Goal: Task Accomplishment & Management: Use online tool/utility

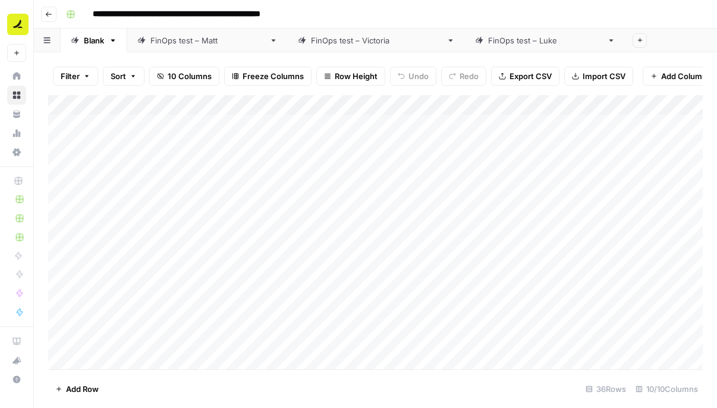
click at [321, 106] on div "Add Column" at bounding box center [375, 232] width 655 height 274
click at [419, 5] on div "**********" at bounding box center [383, 14] width 644 height 19
click at [535, 103] on div "Add Column" at bounding box center [375, 232] width 655 height 274
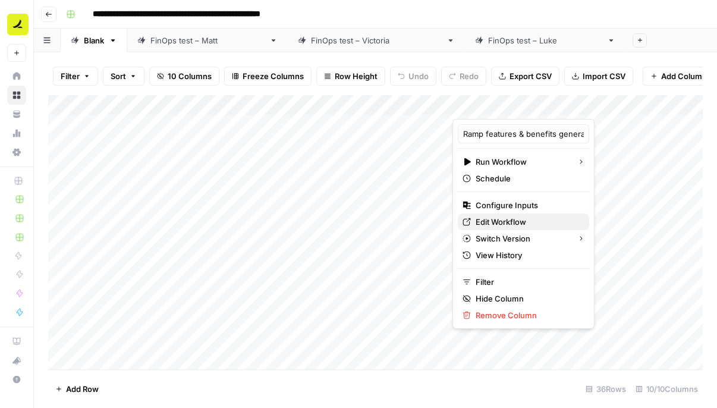
click at [510, 217] on span "Edit Workflow" at bounding box center [528, 222] width 104 height 12
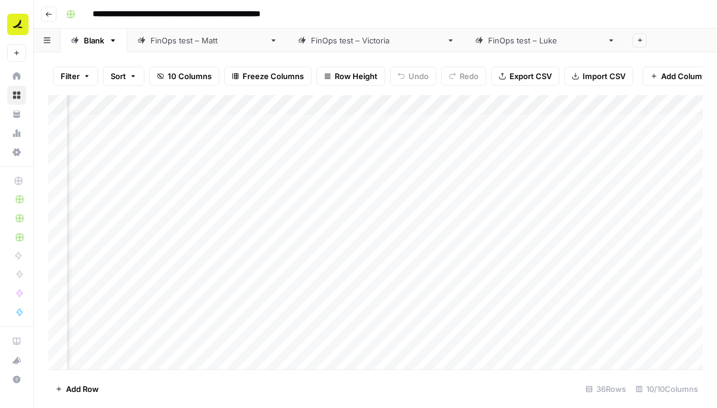
scroll to position [0, 332]
click at [418, 105] on div "Add Column" at bounding box center [375, 232] width 655 height 274
click at [478, 9] on div "**********" at bounding box center [383, 14] width 644 height 19
click at [419, 107] on div "Add Column" at bounding box center [375, 232] width 655 height 274
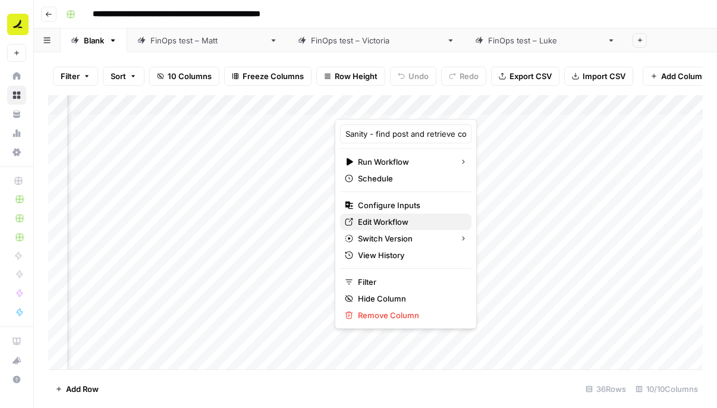
click at [408, 225] on span "Edit Workflow" at bounding box center [410, 222] width 104 height 12
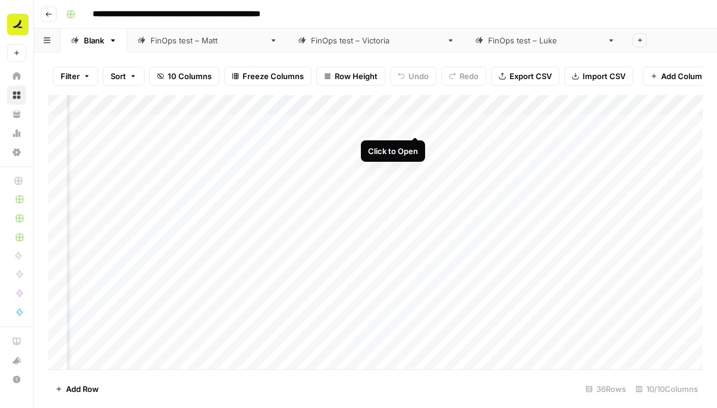
click at [416, 126] on div "Add Column" at bounding box center [375, 232] width 655 height 274
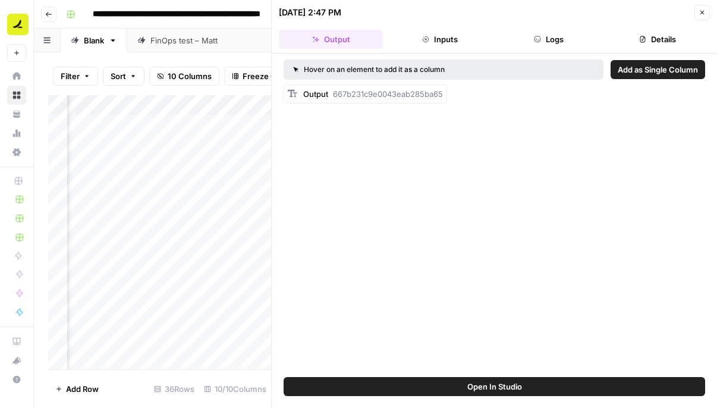
click at [701, 12] on icon "button" at bounding box center [702, 12] width 7 height 7
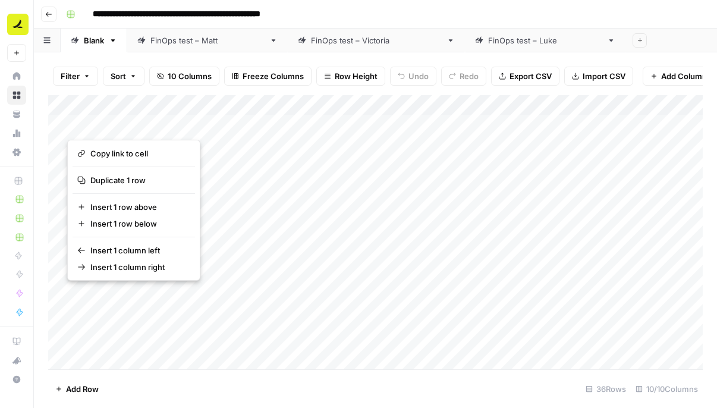
click at [386, 19] on div "**********" at bounding box center [383, 14] width 644 height 19
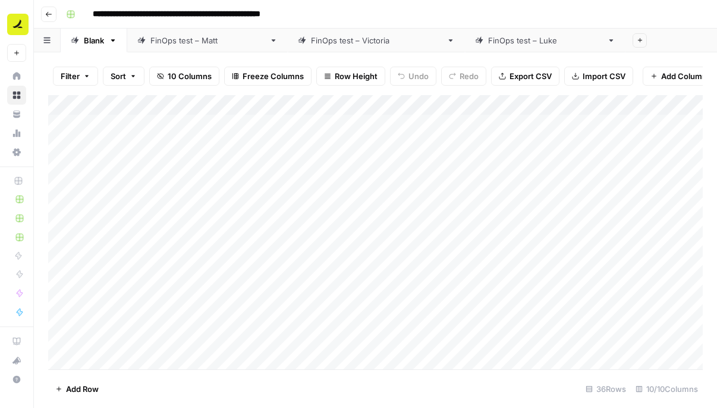
drag, startPoint x: 302, startPoint y: 124, endPoint x: 192, endPoint y: -55, distance: 209.4
click at [192, 0] on html "**********" at bounding box center [358, 204] width 717 height 408
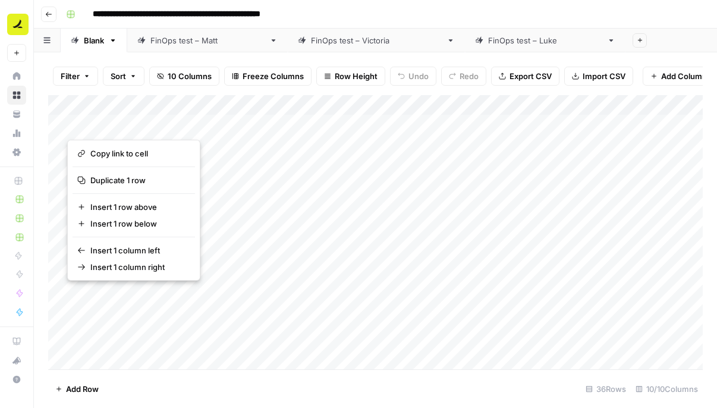
click at [225, 120] on button "button" at bounding box center [198, 124] width 263 height 21
click at [313, 121] on button "button" at bounding box center [198, 124] width 263 height 21
click at [318, 123] on button "button" at bounding box center [198, 124] width 263 height 21
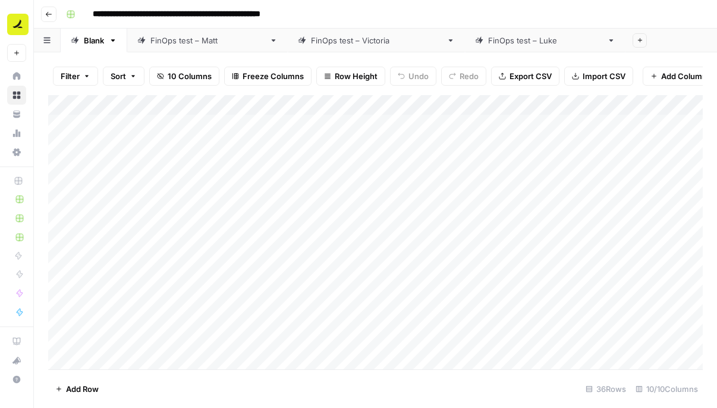
click at [313, 89] on div "Filter Sort 10 Columns Freeze Columns Row Height Undo Redo Export CSV Import CS…" at bounding box center [375, 76] width 655 height 38
click at [318, 123] on div "Add Column" at bounding box center [375, 232] width 655 height 274
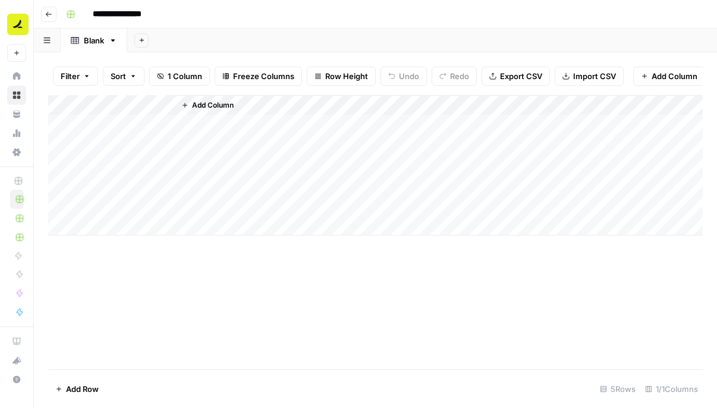
drag, startPoint x: 0, startPoint y: 0, endPoint x: 103, endPoint y: 103, distance: 145.6
click at [103, 103] on div "Add Column" at bounding box center [375, 165] width 655 height 140
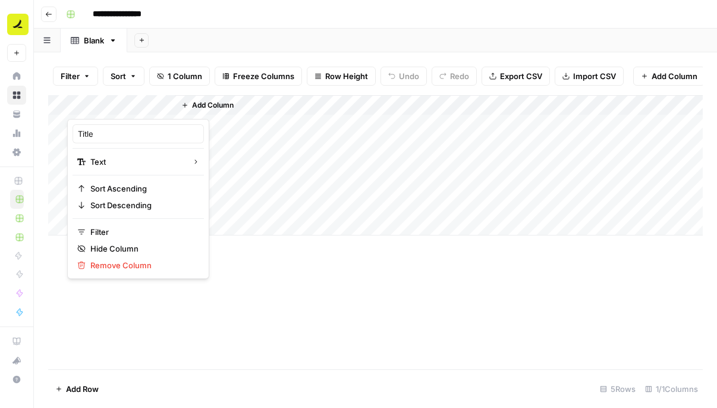
click at [101, 123] on div "Title Text Sort Ascending Sort Descending Filter Hide Column Remove Column" at bounding box center [138, 199] width 142 height 160
click at [101, 136] on input "Title" at bounding box center [138, 134] width 121 height 12
type input "Url"
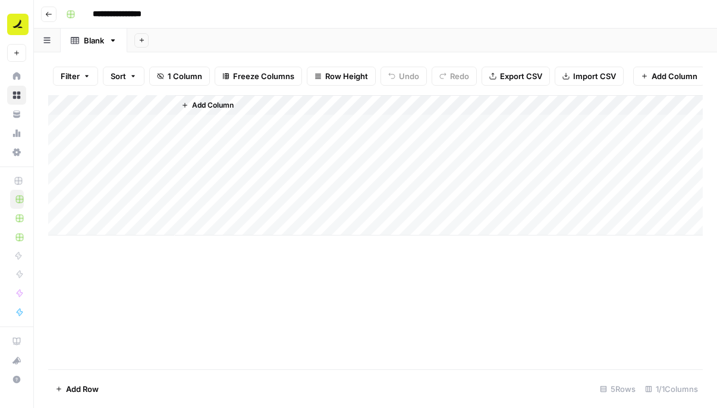
click at [223, 149] on div "Add Column" at bounding box center [439, 165] width 528 height 140
drag, startPoint x: 174, startPoint y: 105, endPoint x: 209, endPoint y: 105, distance: 35.1
click at [209, 105] on div "Add Column" at bounding box center [438, 165] width 529 height 140
drag, startPoint x: 172, startPoint y: 104, endPoint x: 199, endPoint y: 106, distance: 26.9
click at [199, 106] on div "Add Column" at bounding box center [375, 165] width 655 height 140
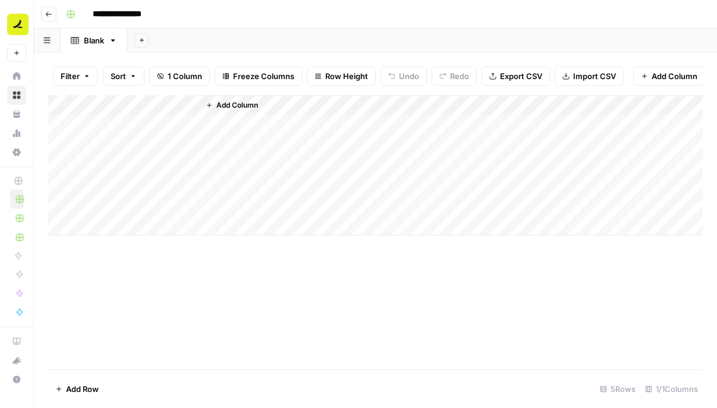
click at [183, 126] on div "Add Column" at bounding box center [375, 165] width 655 height 140
click at [250, 100] on span "Add Column" at bounding box center [238, 105] width 42 height 11
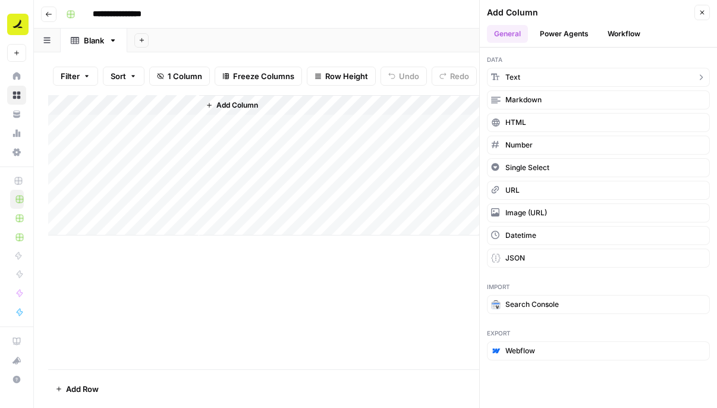
click at [532, 71] on button "Text" at bounding box center [598, 77] width 223 height 19
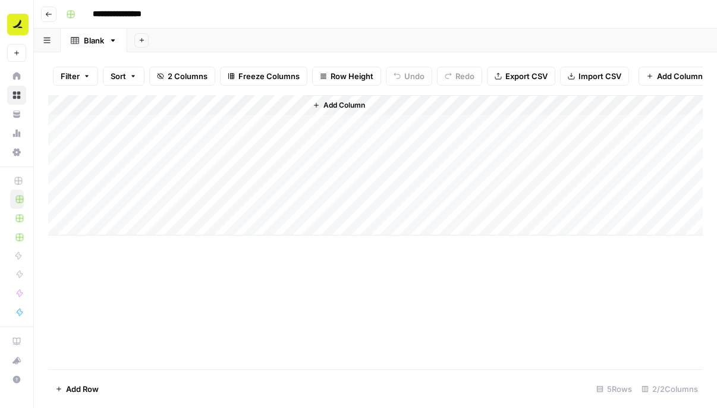
click at [252, 105] on div "Add Column" at bounding box center [375, 165] width 655 height 140
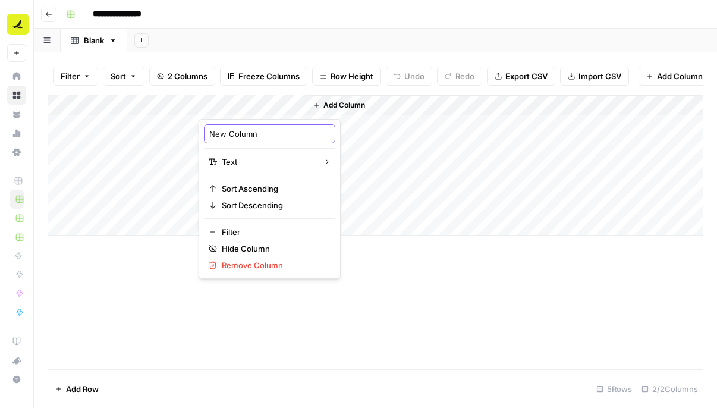
click at [250, 134] on input "New Column" at bounding box center [269, 134] width 121 height 12
type input "content to replace"
click at [348, 133] on div "Add Column" at bounding box center [504, 165] width 397 height 140
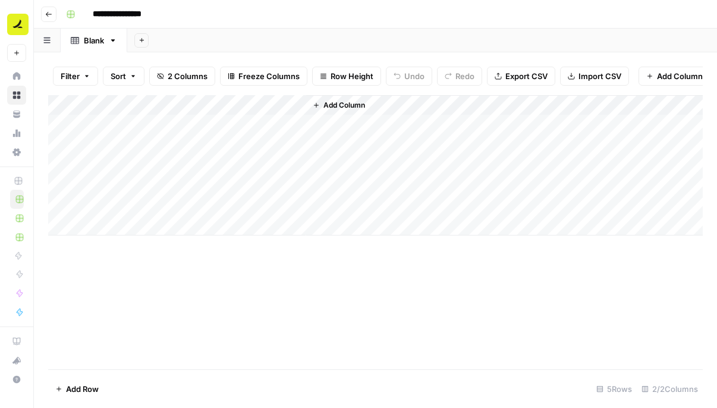
click at [345, 108] on span "Add Column" at bounding box center [345, 105] width 42 height 11
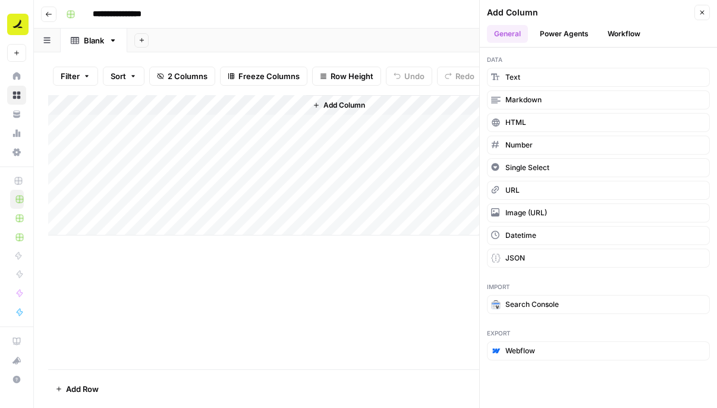
click at [252, 117] on div "Add Column" at bounding box center [375, 165] width 655 height 140
click at [252, 102] on div "Add Column" at bounding box center [375, 165] width 655 height 140
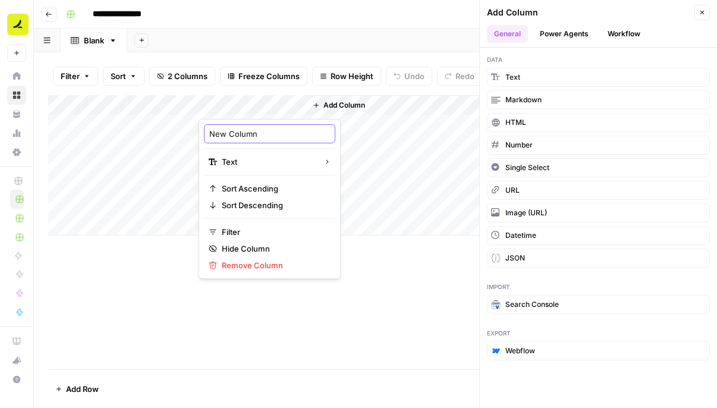
click at [249, 136] on input "New Column" at bounding box center [269, 134] width 121 height 12
type input "content to replace"
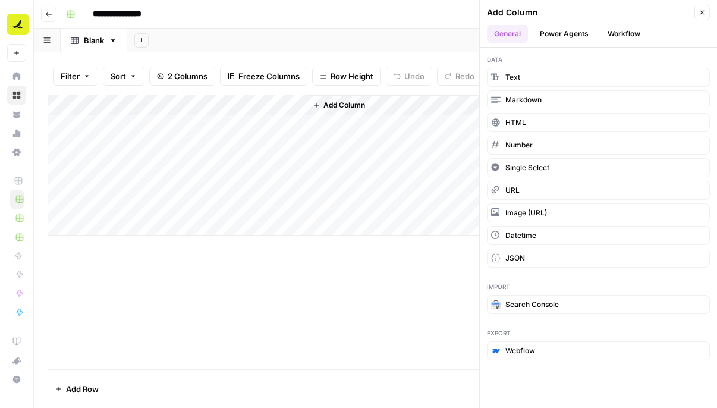
click at [344, 108] on span "Add Column" at bounding box center [345, 105] width 42 height 11
click at [538, 83] on button "Text" at bounding box center [598, 77] width 223 height 19
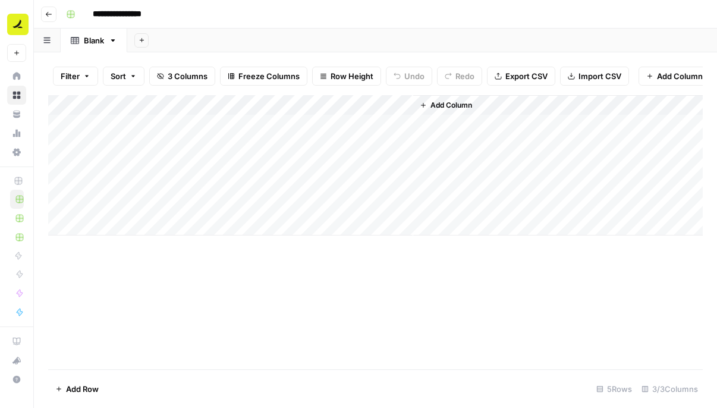
click at [369, 106] on div "Add Column" at bounding box center [375, 165] width 655 height 140
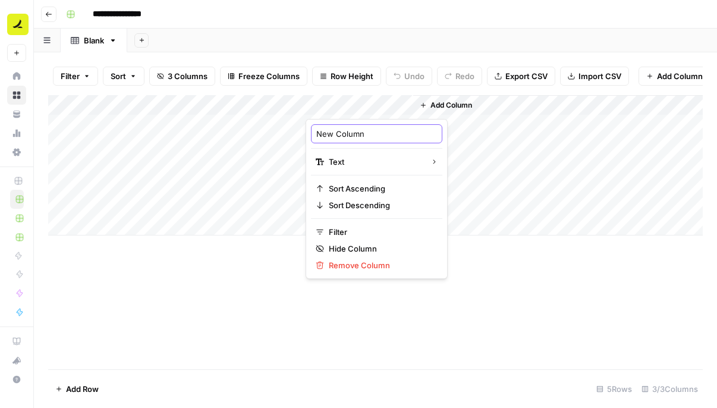
click at [356, 133] on input "New Column" at bounding box center [376, 134] width 121 height 12
type input "new content to add"
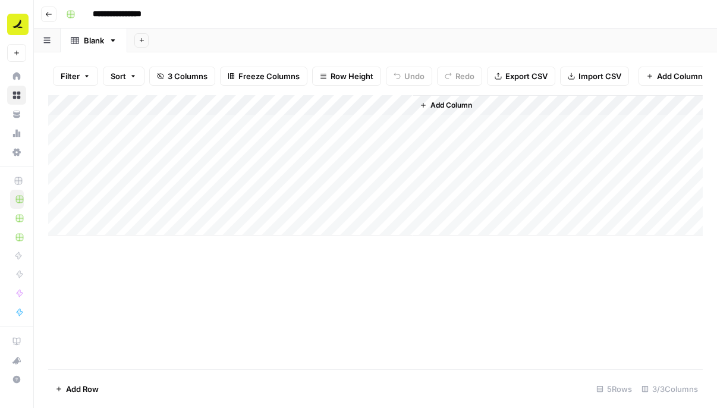
click at [450, 138] on div "Add Column" at bounding box center [558, 165] width 290 height 140
click at [362, 100] on div "Add Column" at bounding box center [375, 165] width 655 height 140
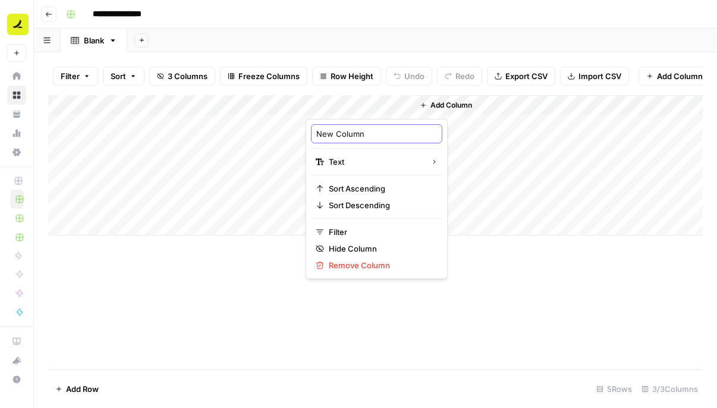
click at [355, 136] on input "New Column" at bounding box center [376, 134] width 121 height 12
type input "new content to add"
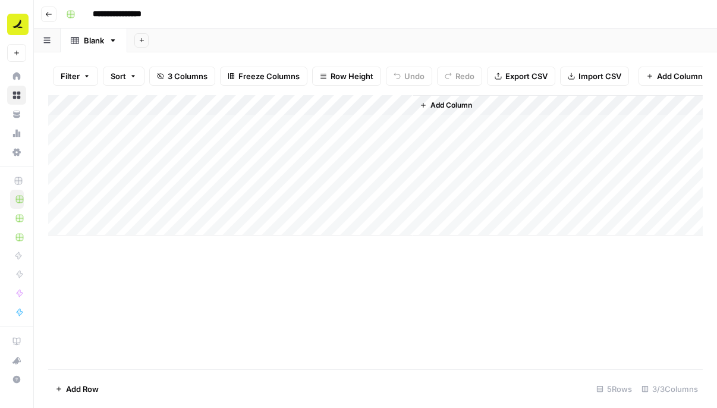
click at [262, 107] on div "Add Column" at bounding box center [375, 165] width 655 height 140
click at [436, 124] on div "Add Column" at bounding box center [558, 165] width 290 height 140
click at [438, 108] on span "Add Column" at bounding box center [452, 105] width 42 height 11
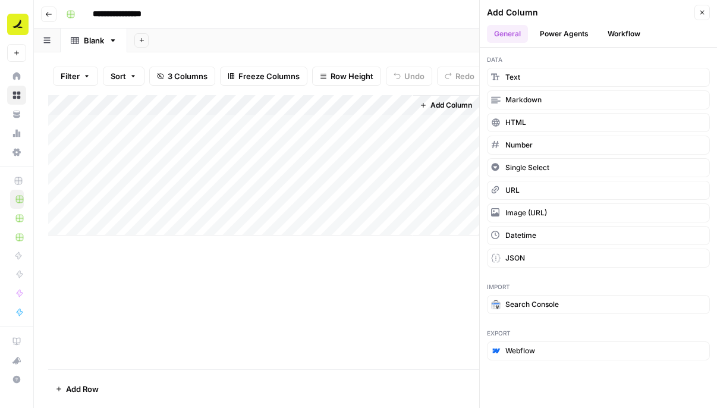
click at [611, 36] on button "Workflow" at bounding box center [624, 34] width 47 height 18
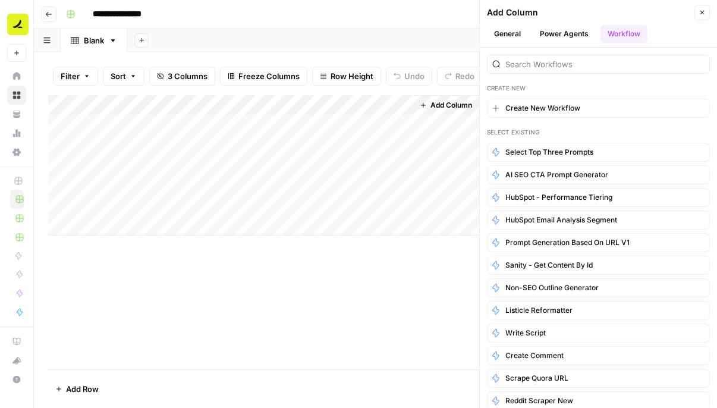
click at [565, 70] on div at bounding box center [598, 64] width 223 height 19
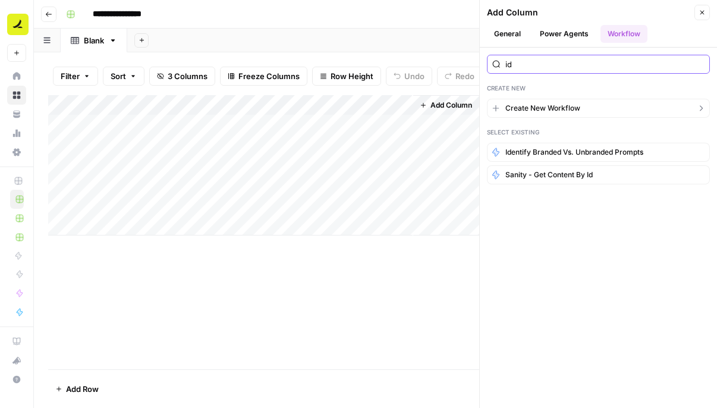
type input "i"
type input "find po"
click at [647, 151] on span "Sanity - find post and retrieve content block" at bounding box center [583, 152] width 155 height 11
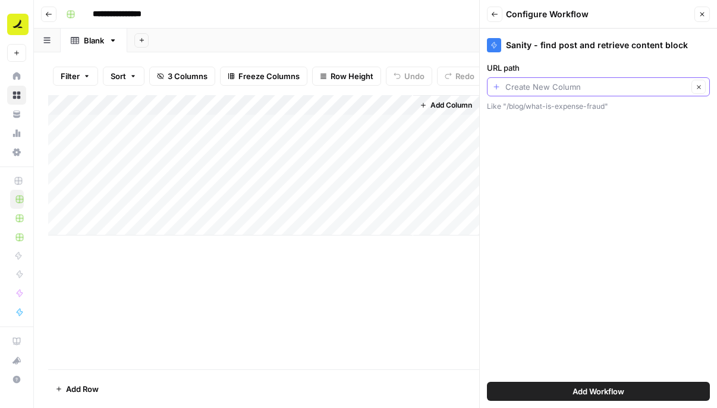
click at [552, 87] on input "URL path" at bounding box center [597, 87] width 183 height 12
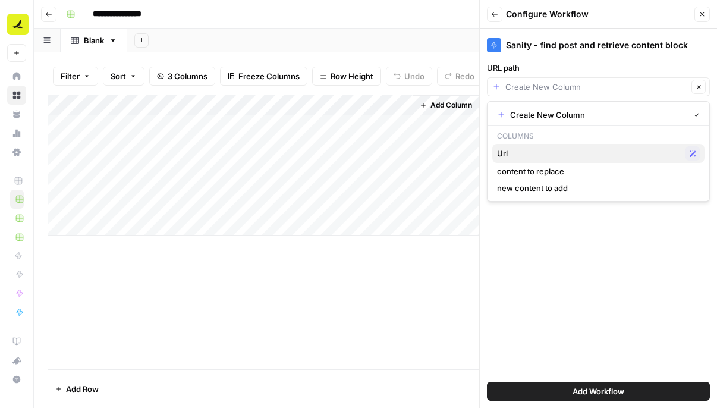
click at [540, 151] on span "Url" at bounding box center [589, 154] width 184 height 12
type input "Url"
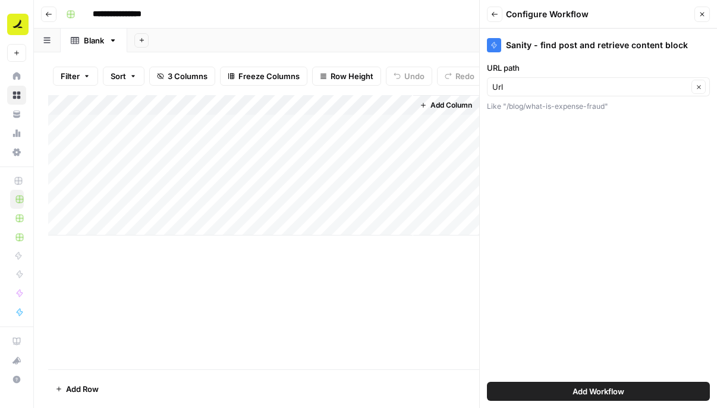
click at [576, 393] on span "Add Workflow" at bounding box center [599, 392] width 52 height 12
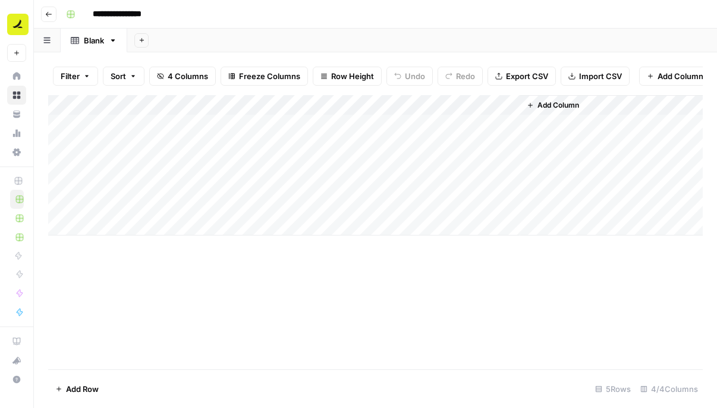
drag, startPoint x: 465, startPoint y: 103, endPoint x: 242, endPoint y: 105, distance: 223.1
click at [242, 105] on div "Add Column" at bounding box center [375, 165] width 655 height 140
click at [536, 109] on button "Add Column" at bounding box center [553, 105] width 62 height 15
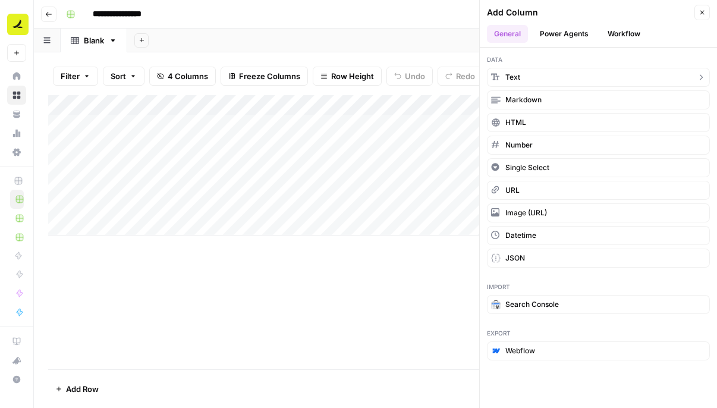
click at [527, 78] on button "Text" at bounding box center [598, 77] width 223 height 19
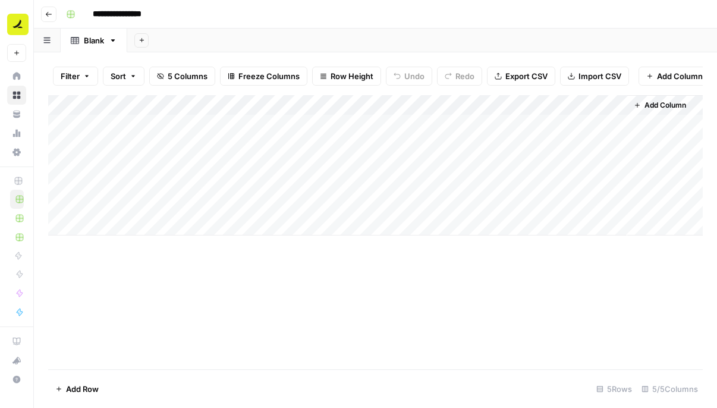
drag, startPoint x: 575, startPoint y: 108, endPoint x: 375, endPoint y: 109, distance: 199.9
click at [375, 109] on div "Add Column" at bounding box center [375, 165] width 655 height 140
click at [346, 103] on div "Add Column" at bounding box center [375, 165] width 655 height 140
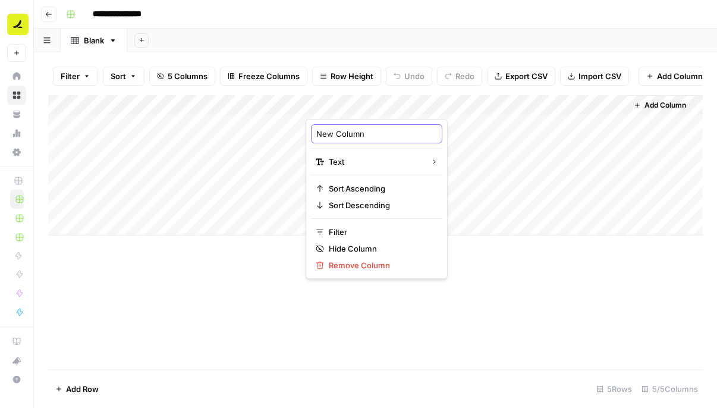
click at [351, 137] on input "New Column" at bounding box center [376, 134] width 121 height 12
type input "post id"
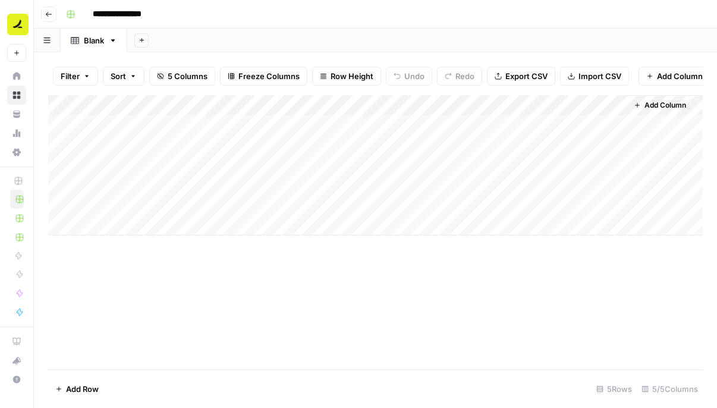
click at [366, 104] on div "Add Column" at bounding box center [375, 165] width 655 height 140
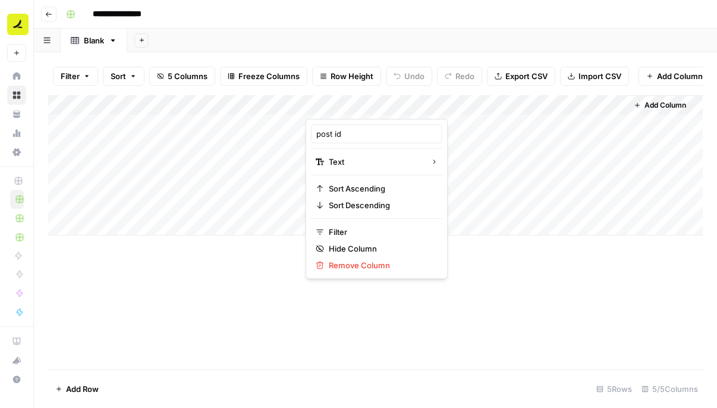
click at [469, 266] on div "Add Column" at bounding box center [375, 232] width 655 height 274
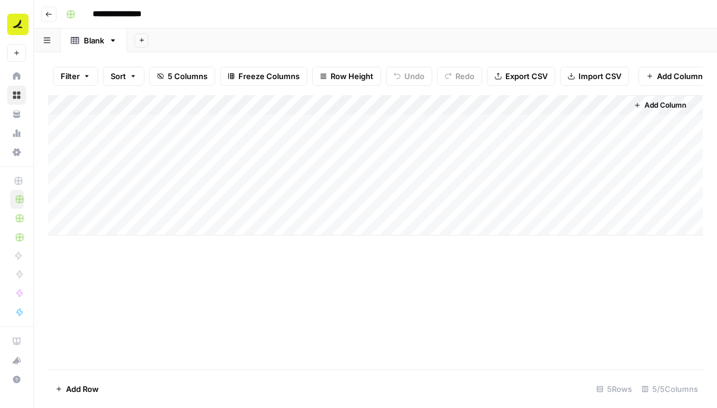
click at [281, 107] on div "Add Column" at bounding box center [375, 165] width 655 height 140
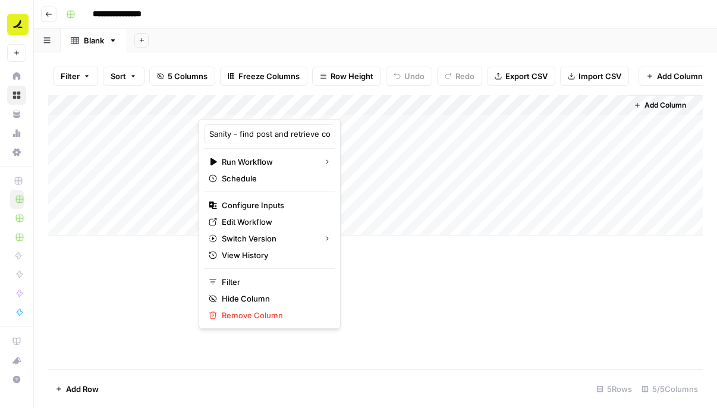
click at [242, 101] on div at bounding box center [253, 107] width 108 height 24
click at [225, 102] on div at bounding box center [253, 107] width 108 height 24
click at [250, 202] on span "Configure Inputs" at bounding box center [274, 205] width 104 height 12
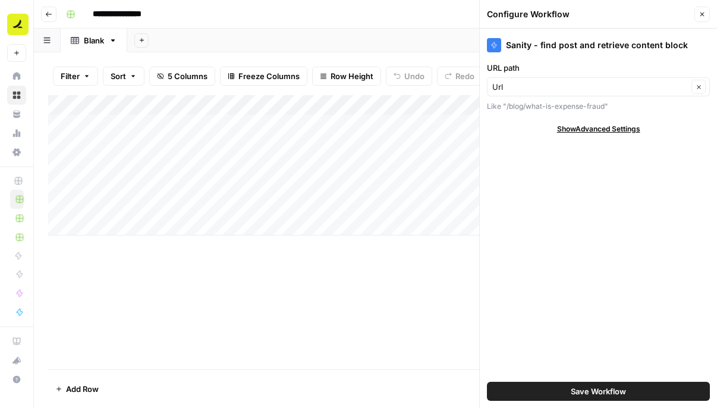
click at [705, 15] on icon "button" at bounding box center [702, 14] width 7 height 7
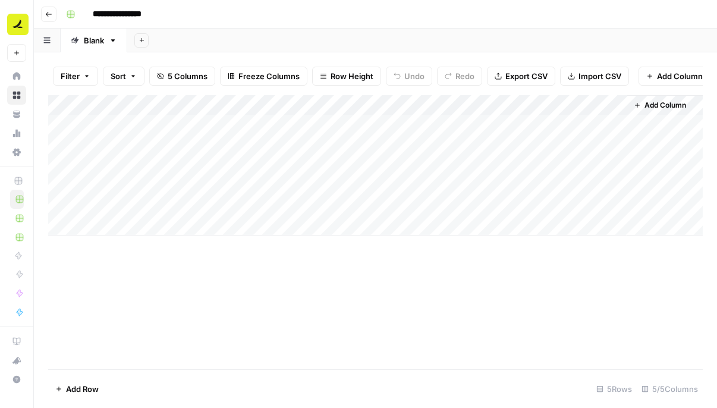
click at [350, 124] on div "Add Column" at bounding box center [375, 165] width 655 height 140
click at [347, 97] on div "Add Column" at bounding box center [375, 165] width 655 height 140
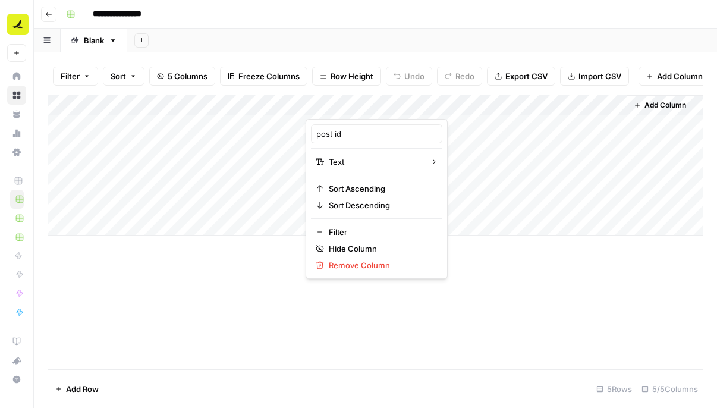
click at [335, 104] on div at bounding box center [360, 107] width 108 height 24
click at [245, 104] on div "Add Column" at bounding box center [375, 165] width 655 height 140
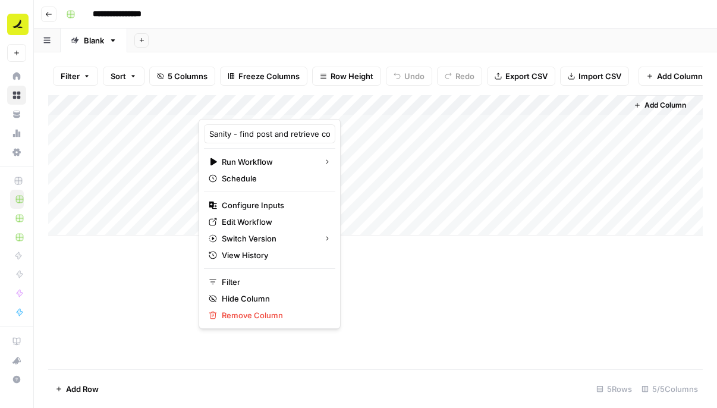
click at [245, 104] on div at bounding box center [253, 107] width 108 height 24
click at [281, 104] on div at bounding box center [253, 107] width 108 height 24
click at [391, 282] on div "Add Column" at bounding box center [375, 232] width 655 height 274
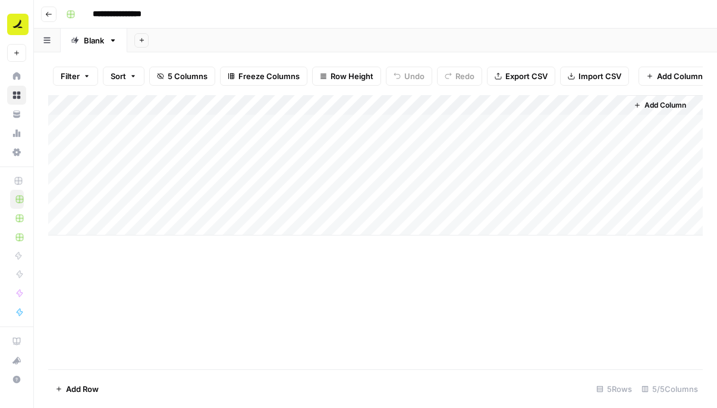
click at [282, 105] on div "Add Column" at bounding box center [375, 165] width 655 height 140
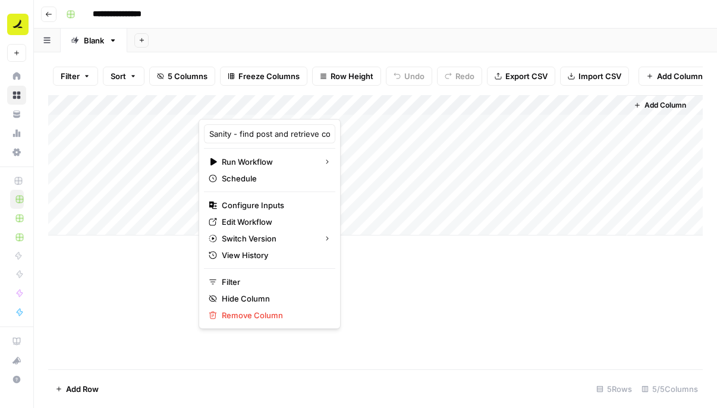
click at [388, 323] on div "Add Column" at bounding box center [375, 232] width 655 height 274
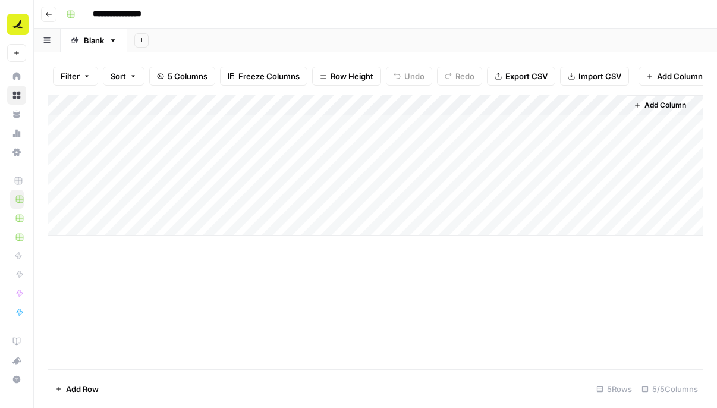
click at [281, 127] on div "Add Column" at bounding box center [375, 165] width 655 height 140
click at [282, 105] on div "Add Column" at bounding box center [375, 165] width 655 height 140
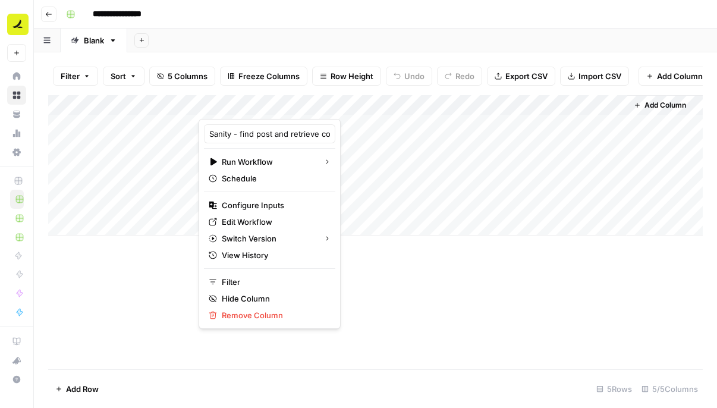
click at [415, 310] on div "Add Column" at bounding box center [375, 232] width 655 height 274
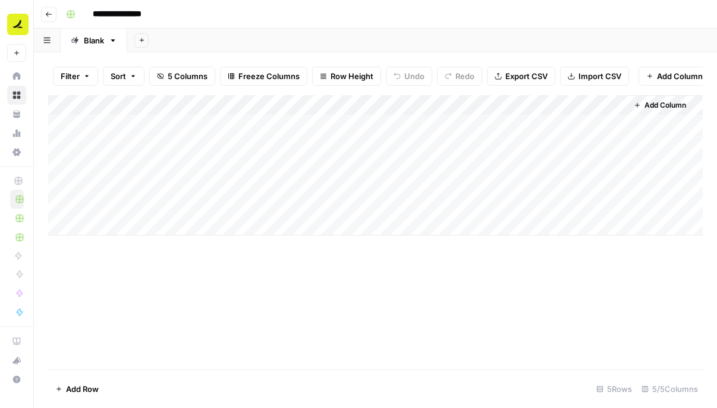
click at [369, 104] on div "Add Column" at bounding box center [375, 165] width 655 height 140
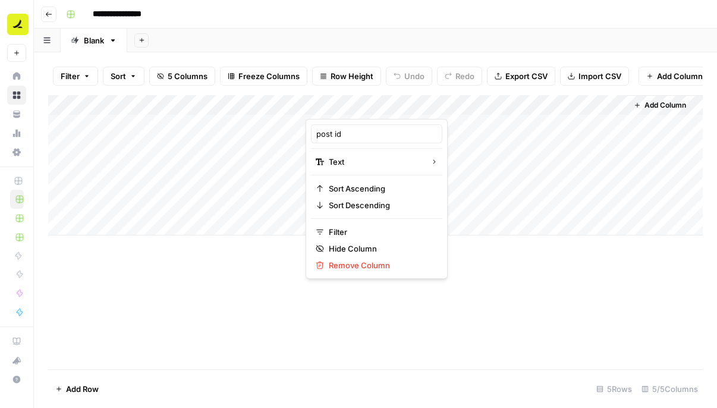
click at [271, 106] on div "Add Column" at bounding box center [375, 165] width 655 height 140
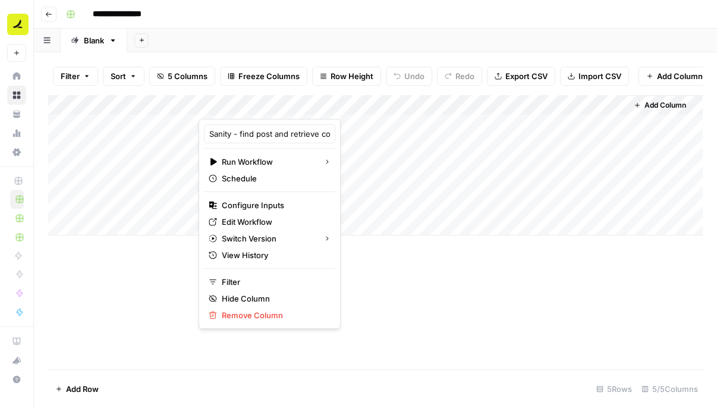
click at [292, 103] on div at bounding box center [253, 107] width 108 height 24
click at [270, 108] on div at bounding box center [253, 107] width 108 height 24
click at [309, 87] on div "Filter Sort 5 Columns Freeze Columns Row Height Undo Redo Export CSV Import CSV…" at bounding box center [375, 76] width 655 height 38
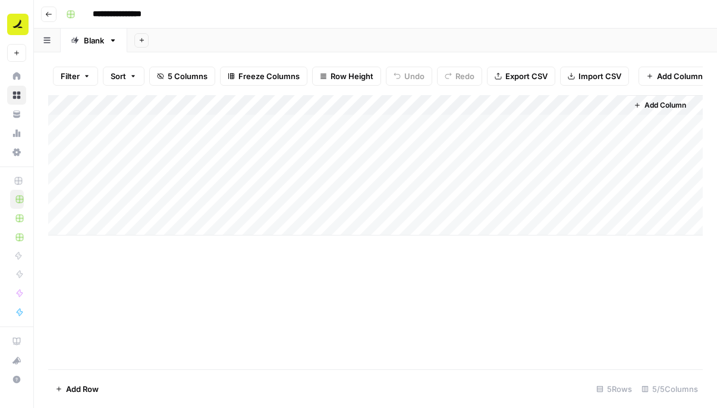
click at [297, 104] on div "Add Column" at bounding box center [375, 165] width 655 height 140
click at [268, 106] on div "Add Column" at bounding box center [375, 165] width 655 height 140
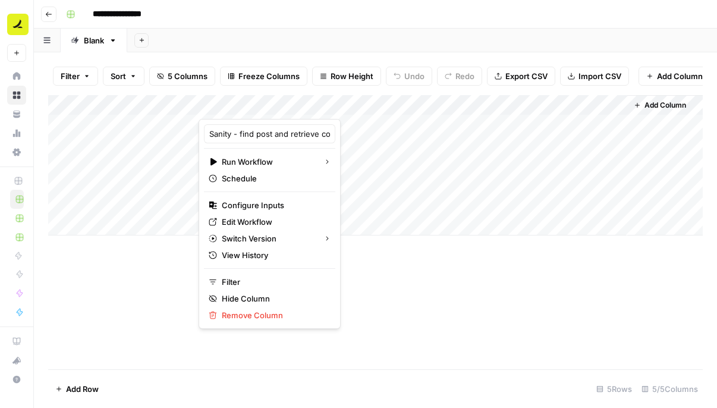
click at [317, 45] on div "Add Sheet" at bounding box center [422, 41] width 590 height 24
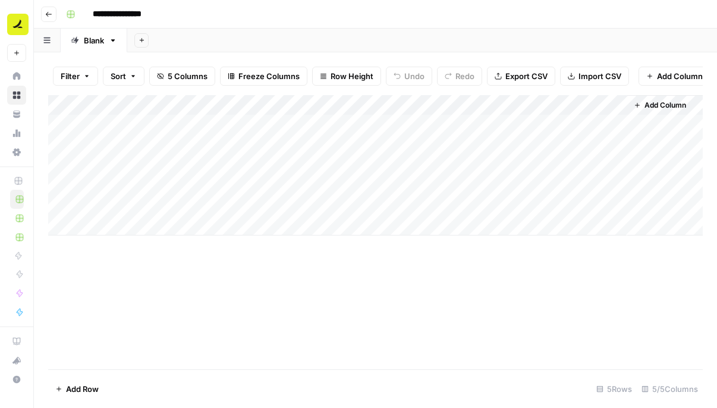
click at [240, 230] on div "Add Column" at bounding box center [375, 165] width 655 height 140
click at [267, 278] on div "Add Column" at bounding box center [375, 232] width 655 height 274
click at [450, 329] on div "Add Column" at bounding box center [375, 232] width 655 height 274
click at [648, 109] on span "Add Column" at bounding box center [666, 105] width 42 height 11
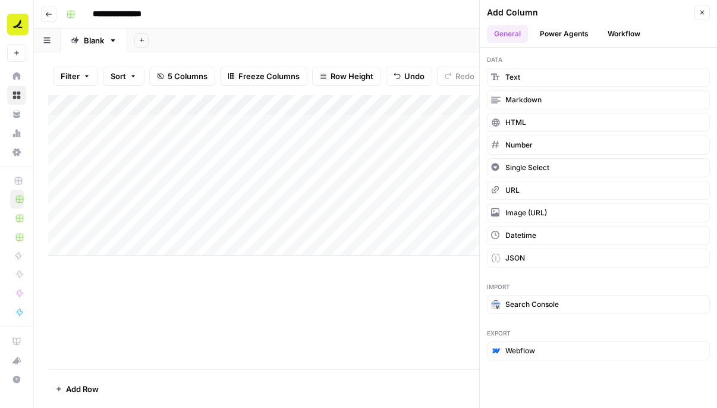
click at [620, 29] on button "Workflow" at bounding box center [624, 34] width 47 height 18
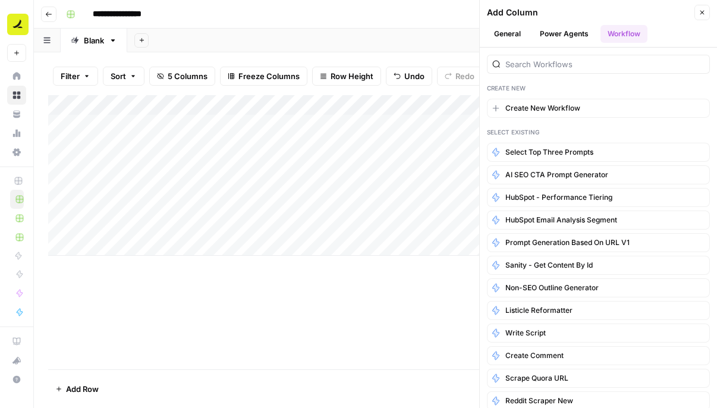
click at [401, 292] on div "Add Column" at bounding box center [375, 232] width 655 height 274
click at [699, 13] on icon "button" at bounding box center [702, 12] width 7 height 7
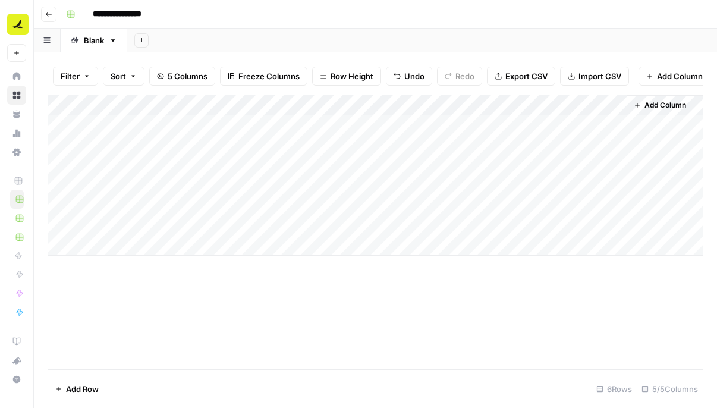
click at [385, 294] on div "Add Column" at bounding box center [375, 232] width 655 height 274
click at [407, 106] on div "Add Column" at bounding box center [375, 175] width 655 height 161
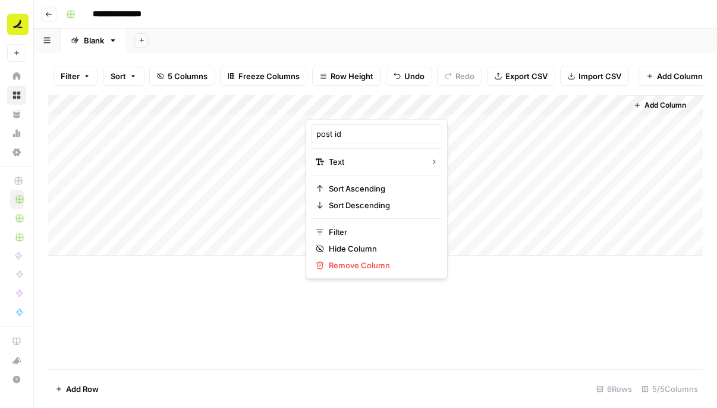
click at [445, 297] on div "Add Column" at bounding box center [375, 232] width 655 height 274
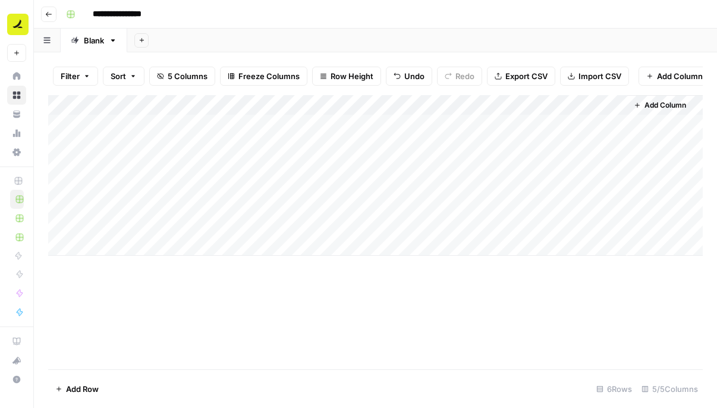
click at [116, 133] on div "Add Column" at bounding box center [375, 175] width 655 height 161
click at [149, 124] on div "Add Column" at bounding box center [375, 175] width 655 height 161
click at [149, 124] on body "**********" at bounding box center [358, 204] width 717 height 408
paste textarea "**********"
type textarea "**********"
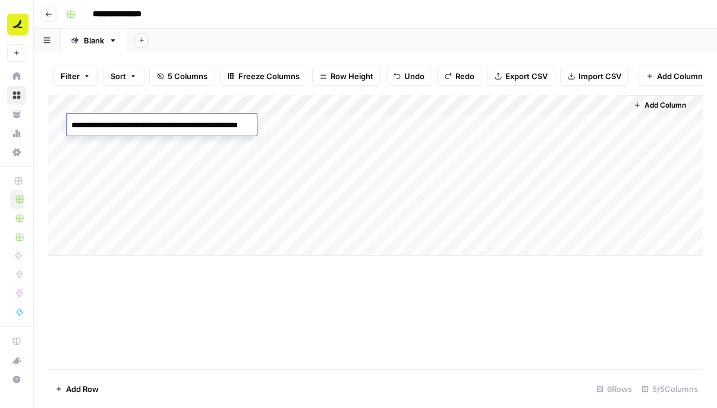
click at [137, 132] on textarea "**********" at bounding box center [184, 125] width 234 height 17
click at [162, 170] on div "Add Column" at bounding box center [375, 175] width 655 height 161
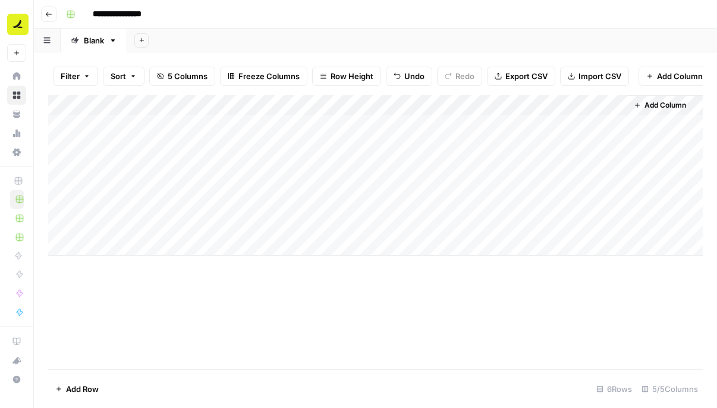
click at [255, 106] on div "Add Column" at bounding box center [375, 175] width 655 height 161
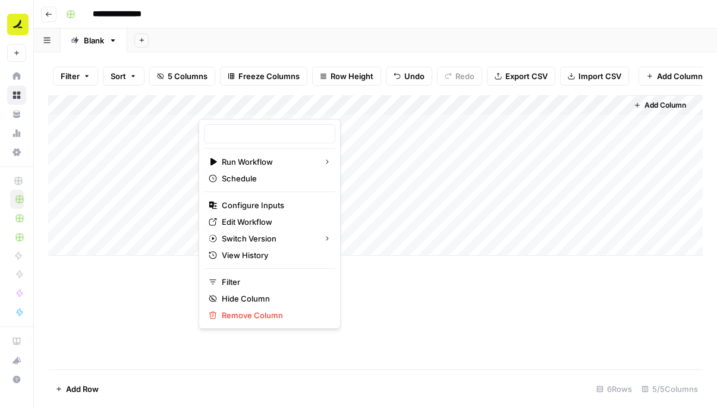
type input "Sanity - find post and retrieve content block"
click at [258, 217] on span "Edit Workflow" at bounding box center [274, 222] width 104 height 12
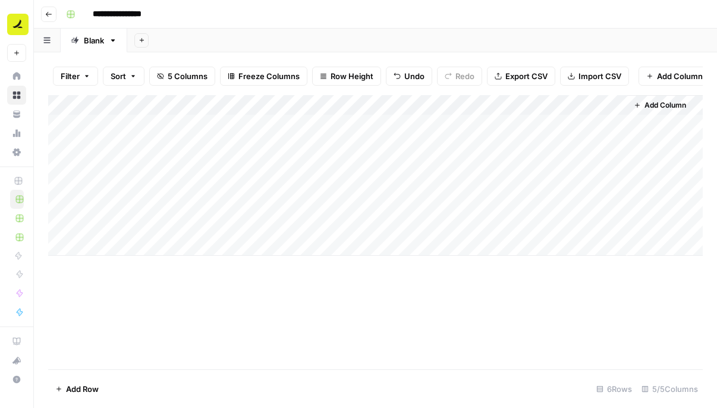
click at [346, 276] on div "Add Column" at bounding box center [375, 232] width 655 height 274
click at [251, 122] on div "Add Column" at bounding box center [375, 175] width 655 height 161
click at [280, 123] on div "Add Column" at bounding box center [375, 175] width 655 height 161
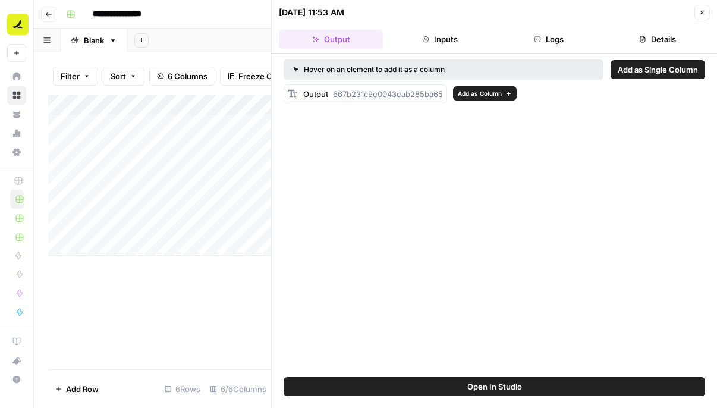
click at [352, 95] on span "667b231c9e0043eab285ba65" at bounding box center [388, 94] width 110 height 10
click at [643, 74] on span "Add as Single Column" at bounding box center [658, 70] width 80 height 12
click at [484, 95] on span "Add as Column" at bounding box center [480, 94] width 44 height 10
click at [700, 12] on icon "button" at bounding box center [702, 12] width 7 height 7
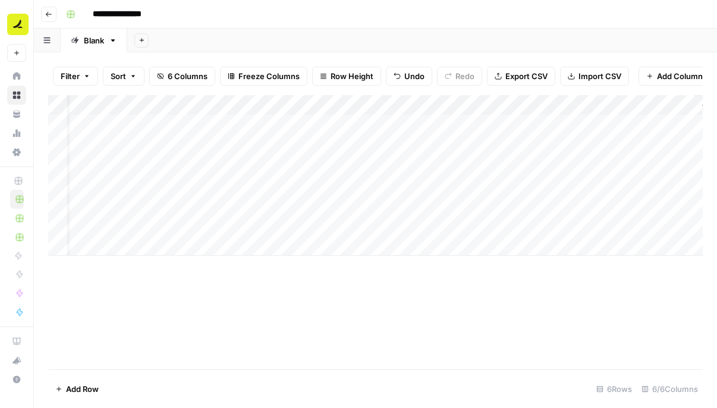
scroll to position [0, 58]
click at [297, 103] on div "Add Column" at bounding box center [375, 175] width 655 height 161
click at [292, 134] on input "Output" at bounding box center [319, 134] width 121 height 12
click at [344, 108] on div "Add Column" at bounding box center [375, 175] width 655 height 161
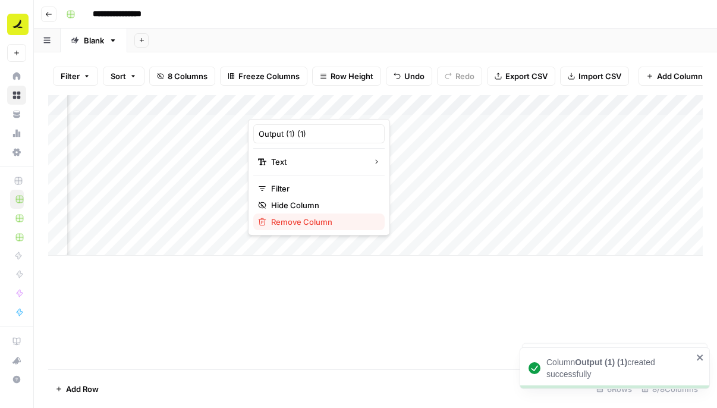
click at [302, 221] on span "Remove Column" at bounding box center [323, 222] width 104 height 12
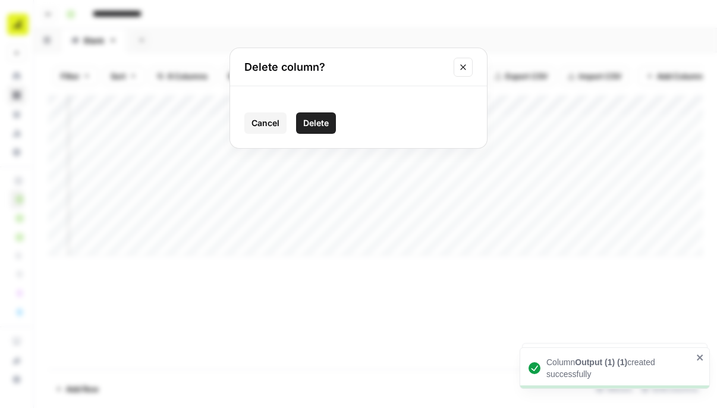
click at [316, 128] on span "Delete" at bounding box center [316, 123] width 26 height 12
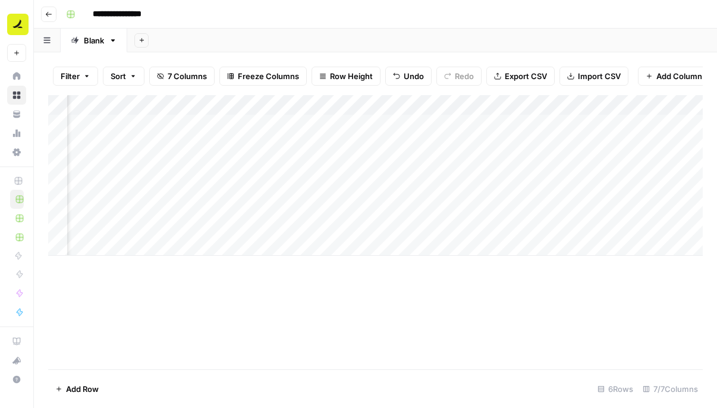
click at [345, 105] on div "Add Column" at bounding box center [375, 175] width 655 height 161
click at [312, 217] on span "Remove Column" at bounding box center [323, 222] width 104 height 12
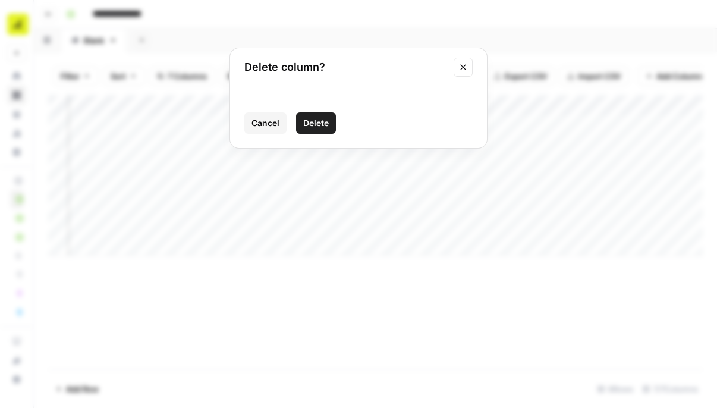
click at [325, 116] on button "Delete" at bounding box center [316, 122] width 40 height 21
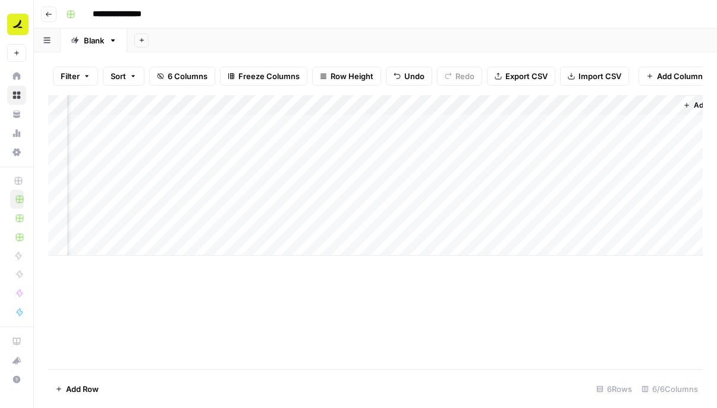
click at [315, 109] on div "Add Column" at bounding box center [375, 175] width 655 height 161
click at [306, 131] on input "Output" at bounding box center [319, 134] width 121 height 12
click at [396, 104] on div "Add Column" at bounding box center [375, 175] width 655 height 161
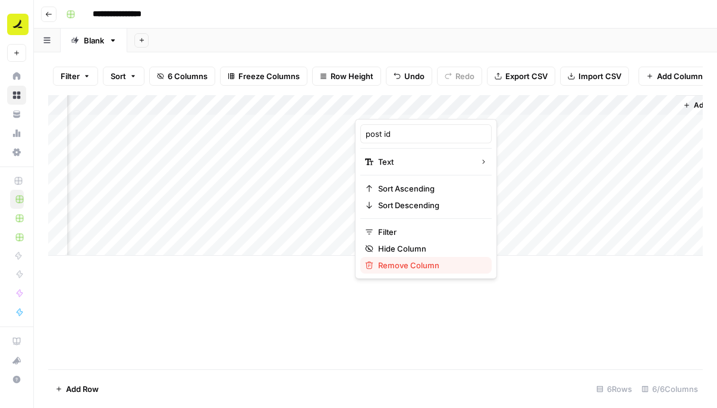
click at [405, 261] on span "Remove Column" at bounding box center [430, 265] width 104 height 12
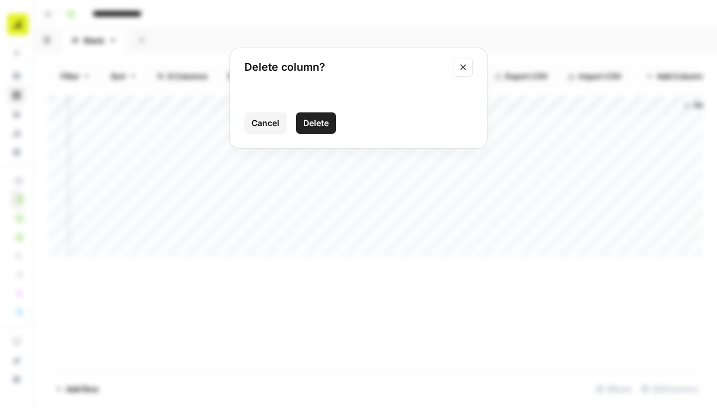
click at [314, 120] on span "Delete" at bounding box center [316, 123] width 26 height 12
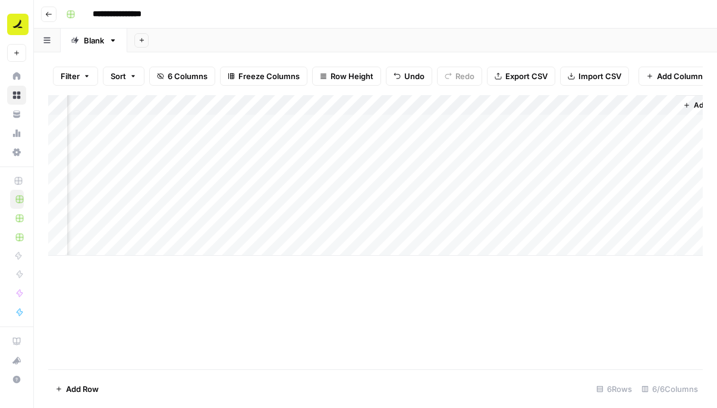
scroll to position [0, 0]
click at [333, 101] on div "Add Column" at bounding box center [375, 175] width 655 height 161
click at [332, 127] on div "Output" at bounding box center [376, 133] width 131 height 19
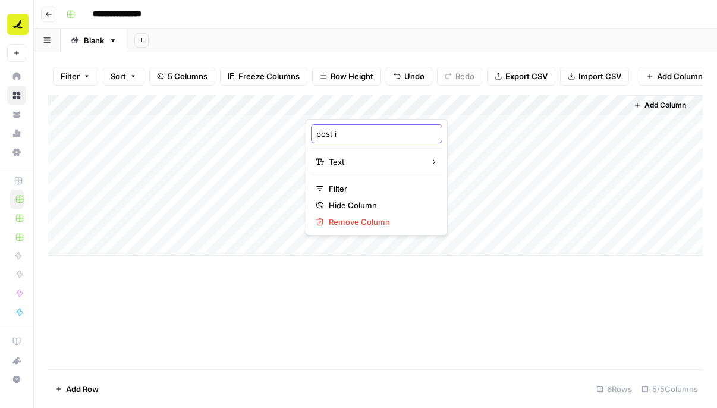
type input "post id"
drag, startPoint x: 478, startPoint y: 104, endPoint x: 271, endPoint y: 106, distance: 207.6
click at [271, 106] on div "Add Column" at bounding box center [375, 175] width 655 height 161
drag, startPoint x: 550, startPoint y: 100, endPoint x: 350, endPoint y: 101, distance: 199.9
click at [350, 101] on div "Add Column" at bounding box center [375, 175] width 655 height 161
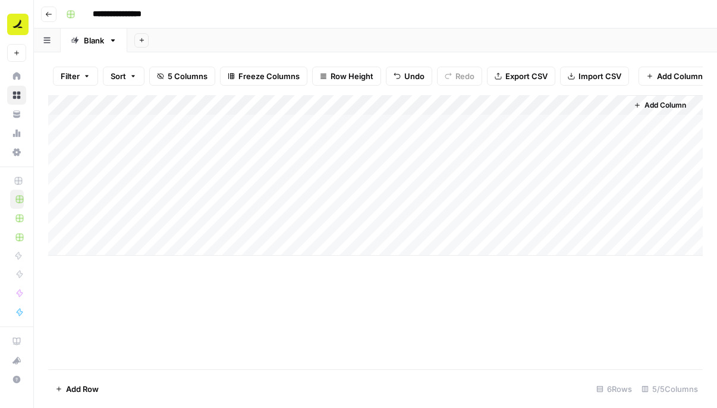
click at [502, 315] on div "Add Column" at bounding box center [375, 232] width 655 height 274
click at [643, 102] on button "Add Column" at bounding box center [660, 105] width 62 height 15
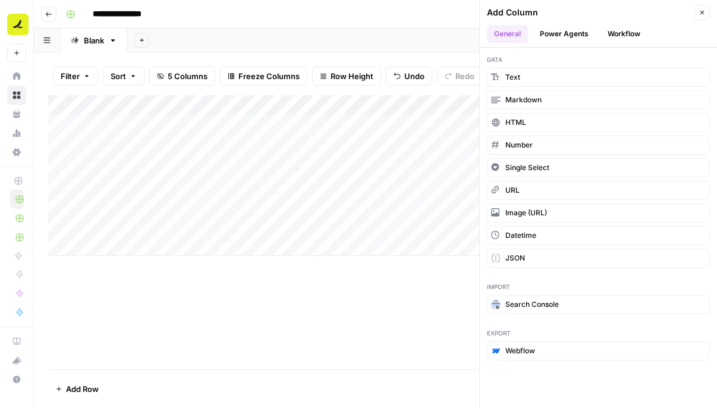
click at [623, 30] on button "Workflow" at bounding box center [624, 34] width 47 height 18
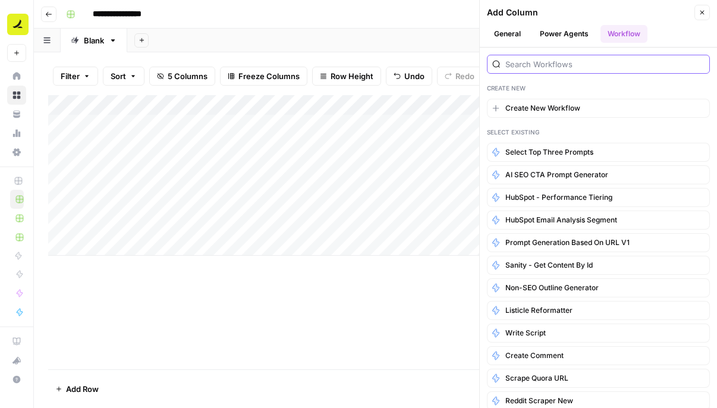
click at [562, 62] on input "search" at bounding box center [605, 64] width 199 height 12
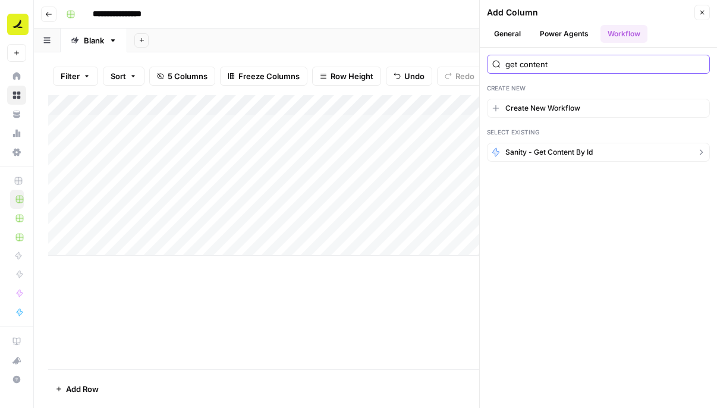
type input "get content"
click at [568, 149] on span "Sanity - get content by id" at bounding box center [549, 152] width 87 height 11
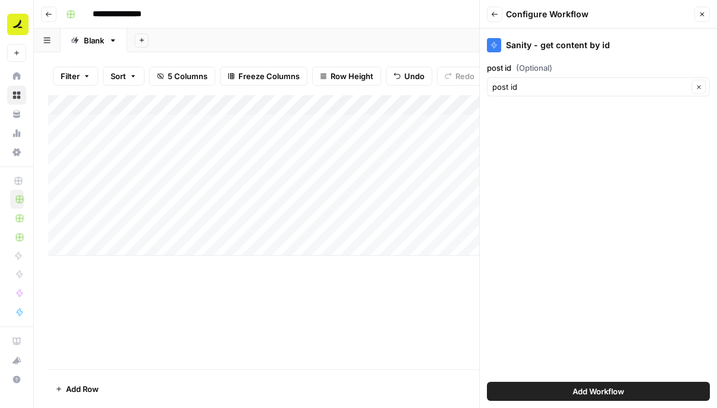
click at [591, 388] on span "Add Workflow" at bounding box center [599, 392] width 52 height 12
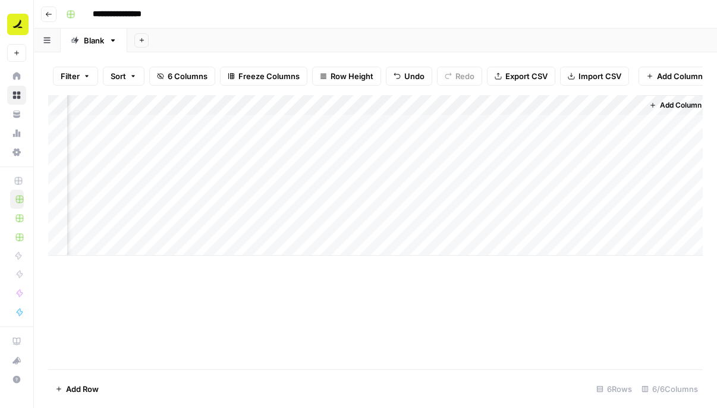
scroll to position [0, 98]
click at [613, 103] on div "Add Column" at bounding box center [375, 175] width 655 height 161
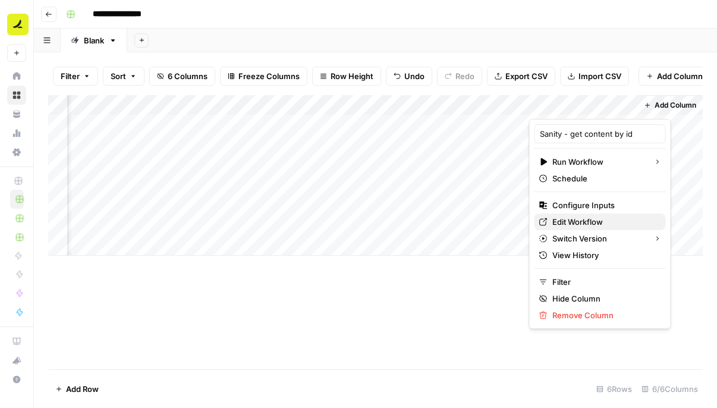
click at [599, 224] on span "Edit Workflow" at bounding box center [605, 222] width 104 height 12
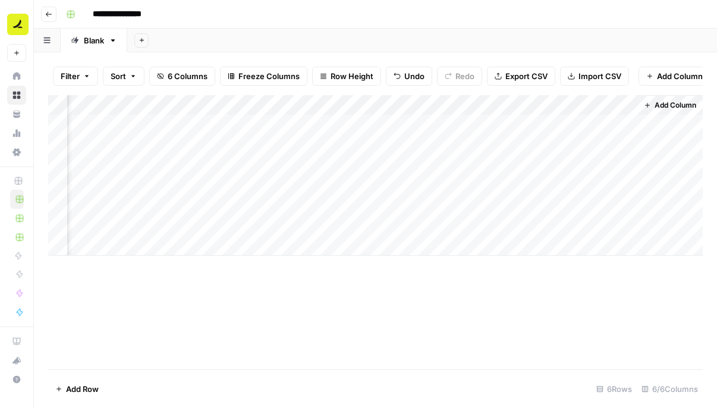
click at [583, 122] on div "Add Column" at bounding box center [375, 175] width 655 height 161
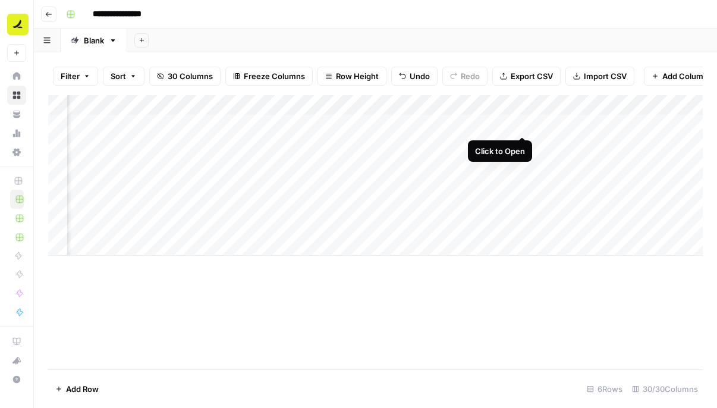
click at [525, 125] on div "Add Column" at bounding box center [375, 175] width 655 height 161
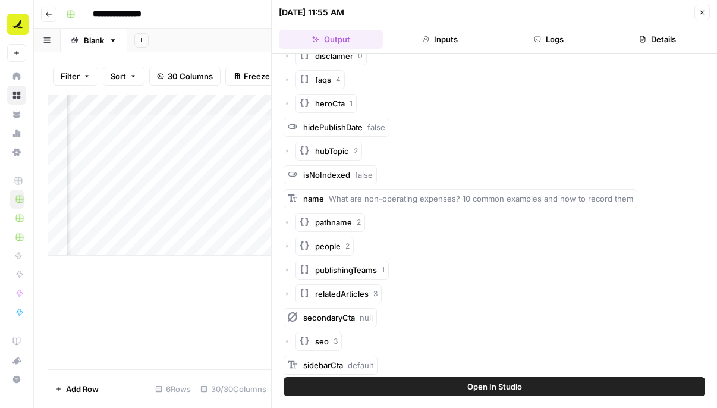
scroll to position [280, 0]
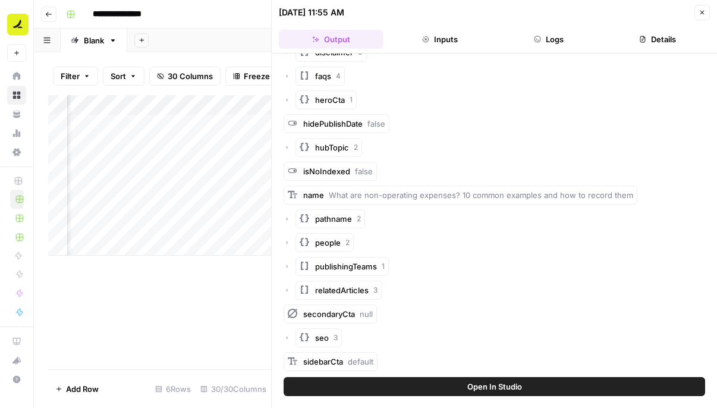
click at [287, 218] on icon "button" at bounding box center [288, 219] width 2 height 4
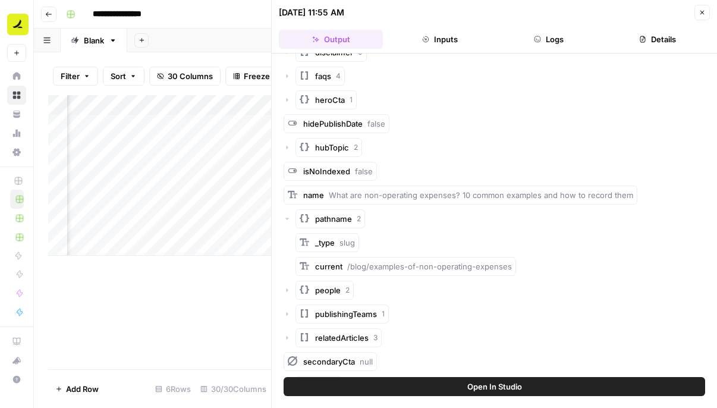
click at [287, 218] on icon "button" at bounding box center [287, 218] width 7 height 7
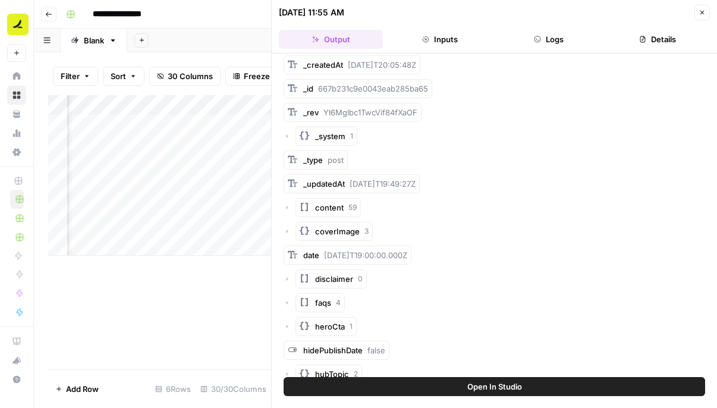
scroll to position [0, 0]
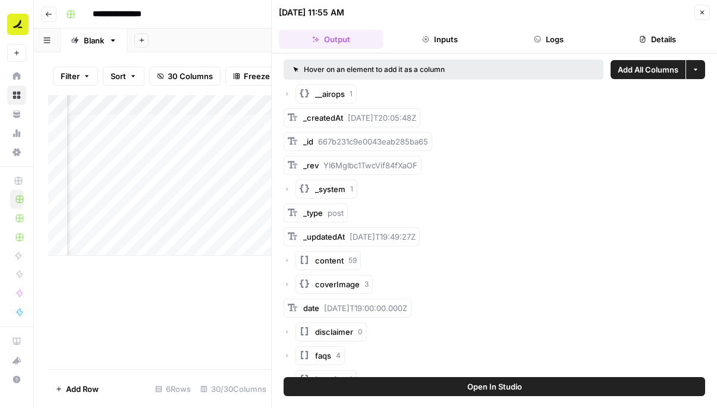
click at [290, 92] on icon "button" at bounding box center [287, 93] width 7 height 7
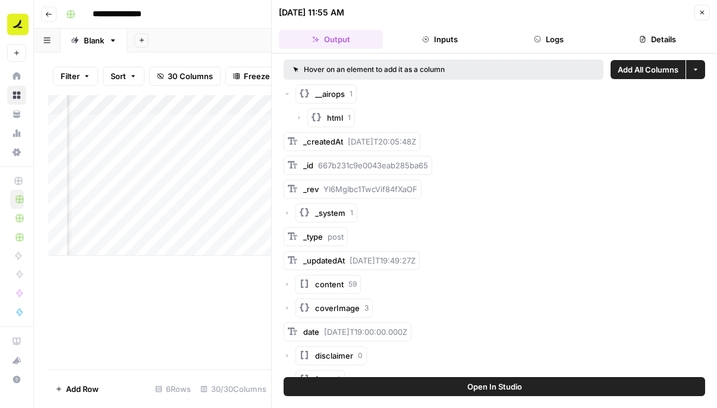
click at [290, 92] on icon "button" at bounding box center [287, 93] width 7 height 7
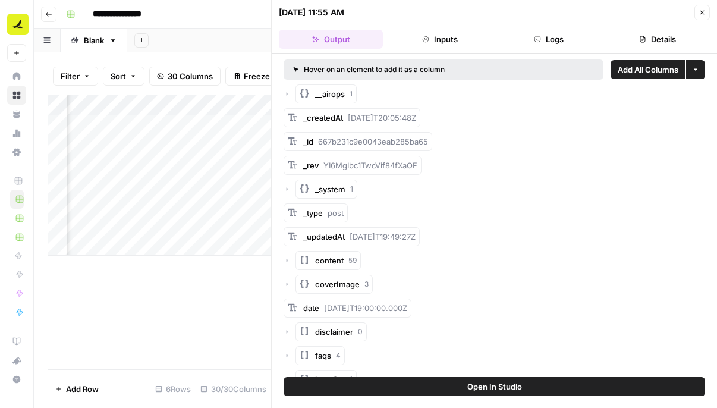
click at [690, 72] on button "More options" at bounding box center [696, 69] width 19 height 19
click at [660, 95] on span "Add as Single Column" at bounding box center [650, 98] width 80 height 12
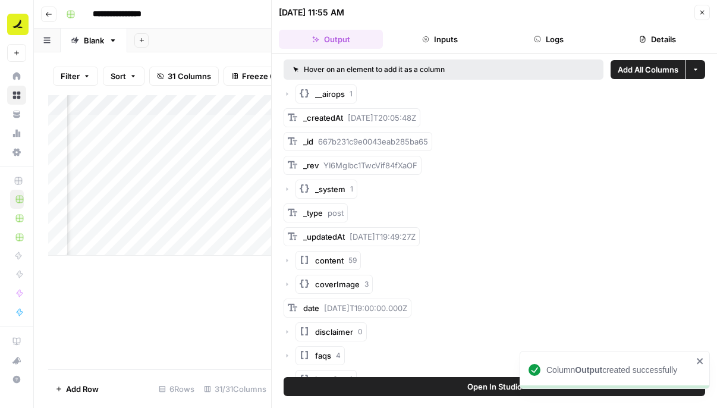
scroll to position [0, 660]
click at [700, 17] on button "Close" at bounding box center [702, 12] width 15 height 15
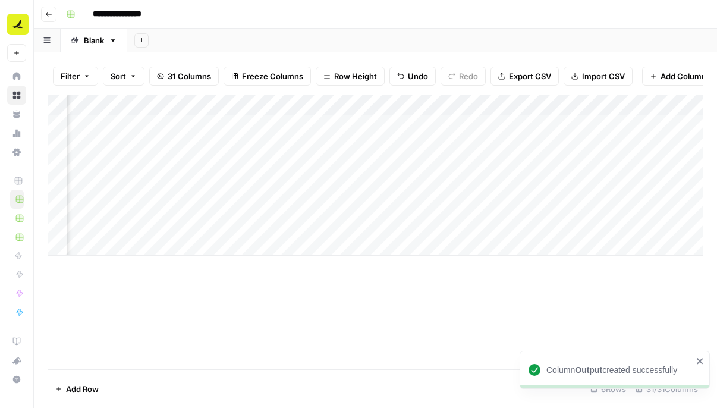
scroll to position [0, 518]
click at [378, 107] on div "Add Column" at bounding box center [375, 175] width 655 height 161
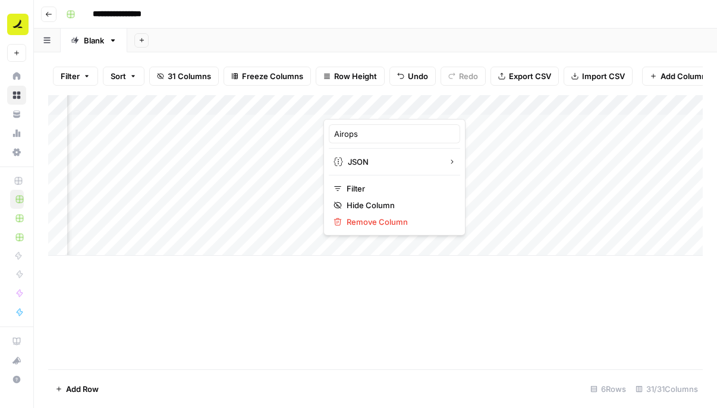
click at [502, 175] on div "Add Column" at bounding box center [375, 175] width 655 height 161
click at [563, 101] on div "Add Column" at bounding box center [375, 175] width 655 height 161
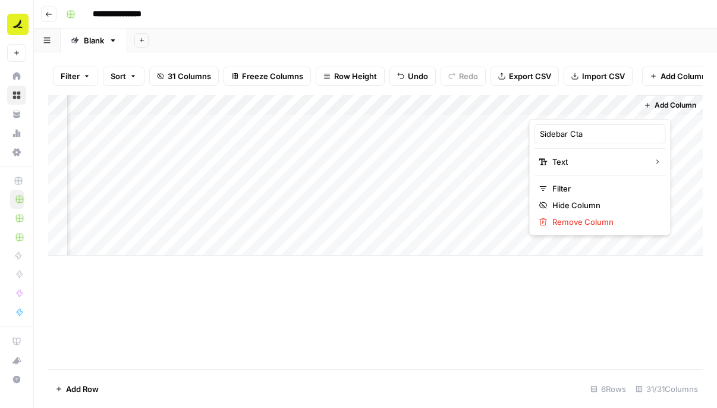
click at [409, 99] on div "Add Column" at bounding box center [375, 175] width 655 height 161
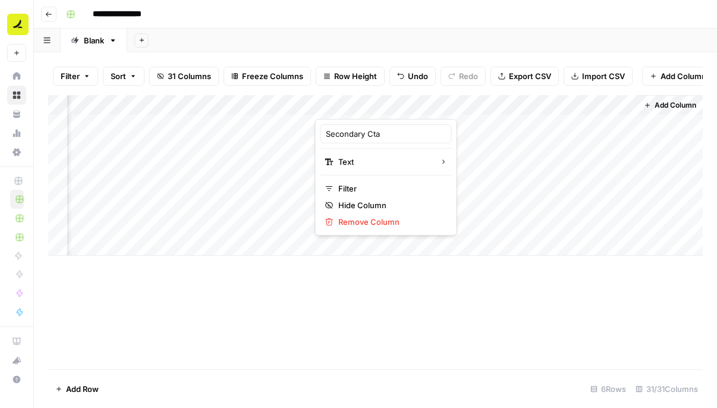
click at [567, 108] on div "Add Column" at bounding box center [375, 175] width 655 height 161
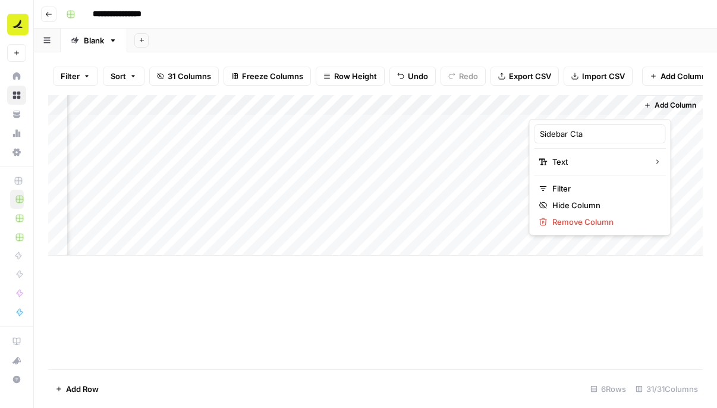
click at [520, 294] on div "Add Column" at bounding box center [375, 232] width 655 height 274
click at [585, 105] on div "Add Column" at bounding box center [375, 175] width 655 height 161
click at [392, 105] on div "Add Column" at bounding box center [375, 175] width 655 height 161
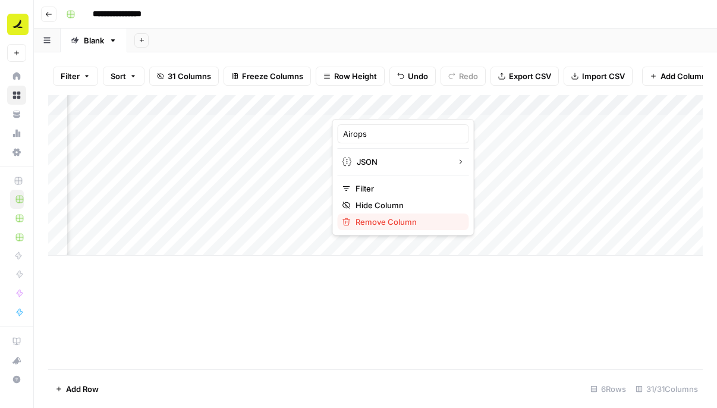
click at [387, 221] on span "Remove Column" at bounding box center [408, 222] width 104 height 12
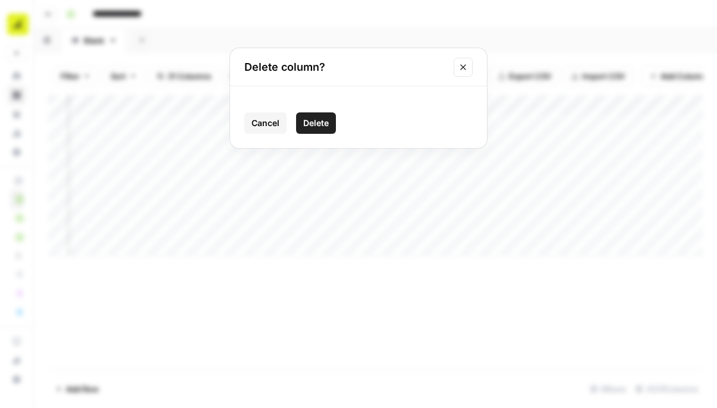
click at [313, 124] on span "Delete" at bounding box center [316, 123] width 26 height 12
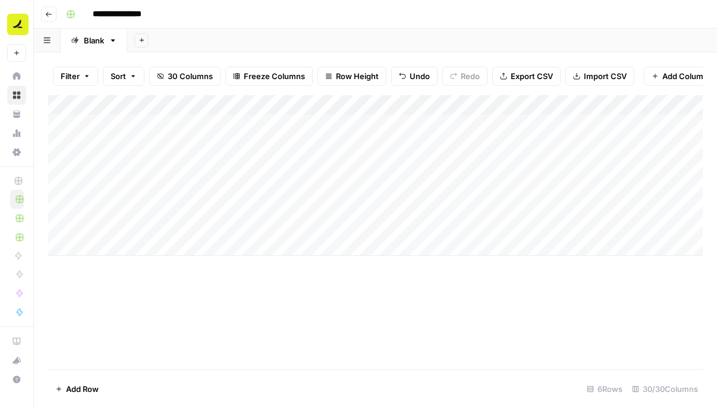
scroll to position [0, 0]
click at [493, 124] on div "Add Column" at bounding box center [375, 175] width 655 height 161
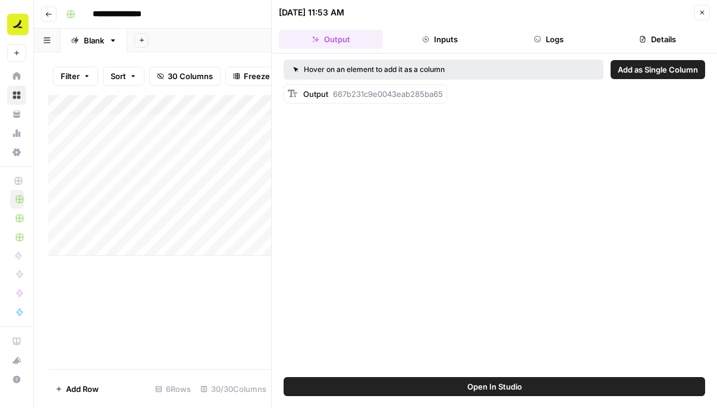
click at [702, 12] on icon "button" at bounding box center [703, 13] width 4 height 4
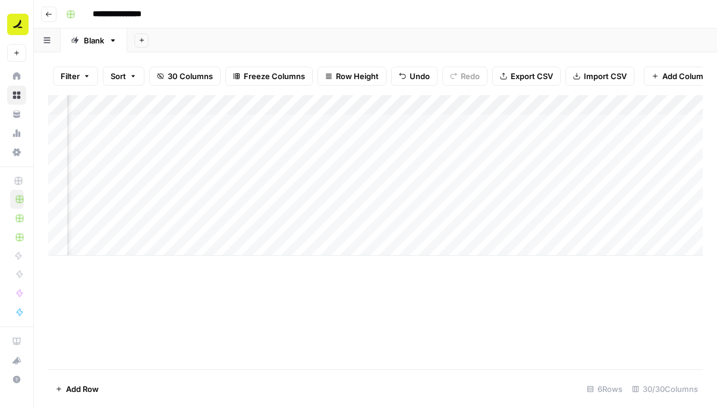
scroll to position [0, 205]
click at [502, 125] on div "Add Column" at bounding box center [375, 175] width 655 height 161
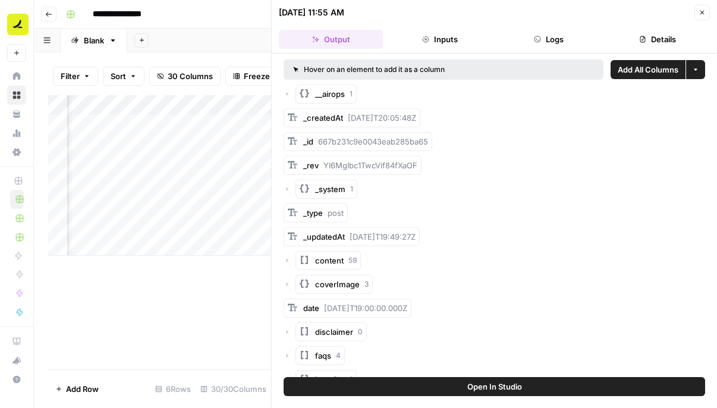
click at [702, 14] on icon "button" at bounding box center [702, 12] width 7 height 7
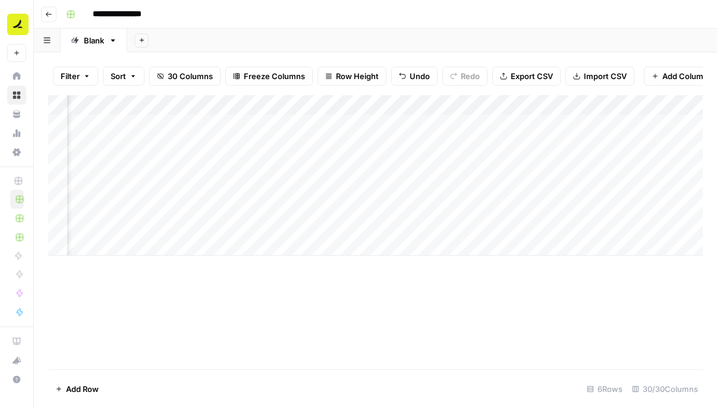
scroll to position [0, 816]
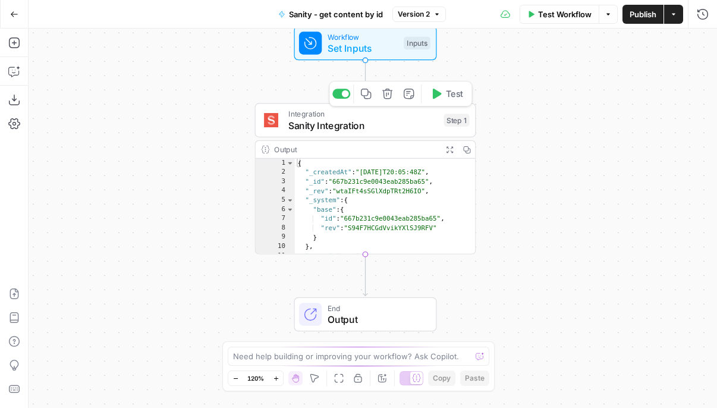
click at [386, 114] on span "Integration" at bounding box center [364, 113] width 150 height 11
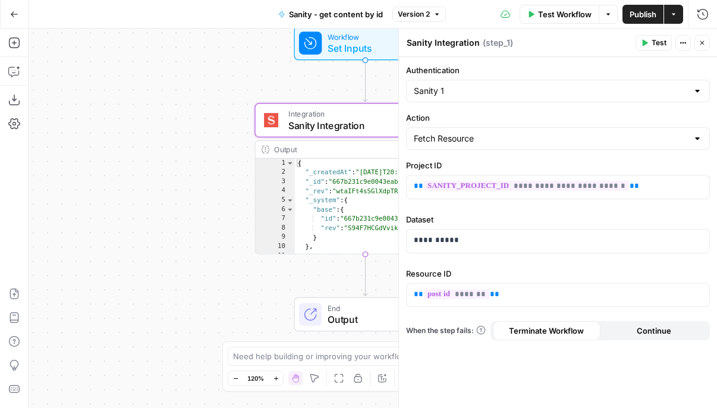
click at [707, 42] on button "Close" at bounding box center [702, 42] width 15 height 15
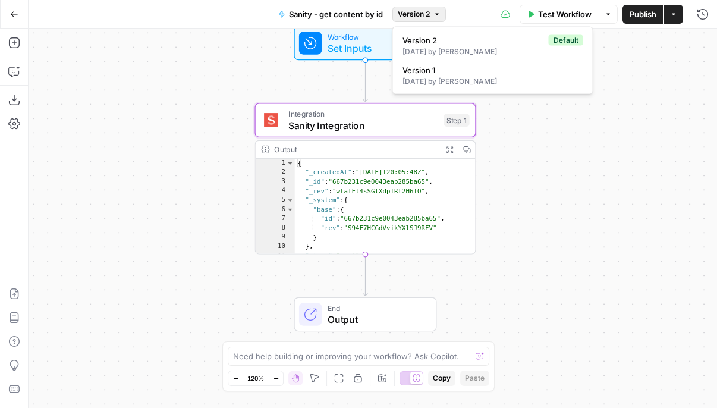
click at [436, 11] on icon "button" at bounding box center [437, 14] width 7 height 7
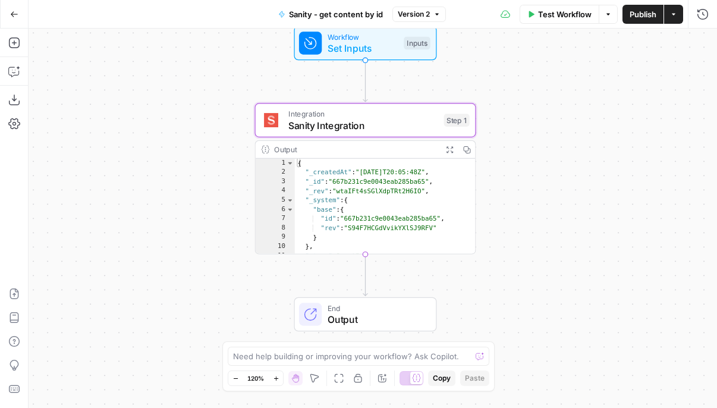
click at [158, 59] on div "Workflow Set Inputs Inputs Integration Sanity Integration Step 1 Output Expand …" at bounding box center [373, 219] width 689 height 380
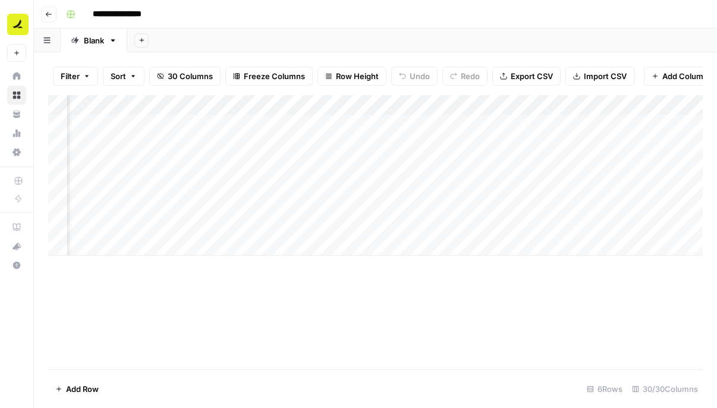
scroll to position [0, 414]
click at [502, 106] on div "Add Column" at bounding box center [375, 175] width 655 height 161
click at [582, 149] on div "Add Column" at bounding box center [375, 175] width 655 height 161
click at [478, 107] on div "Add Column" at bounding box center [375, 175] width 655 height 161
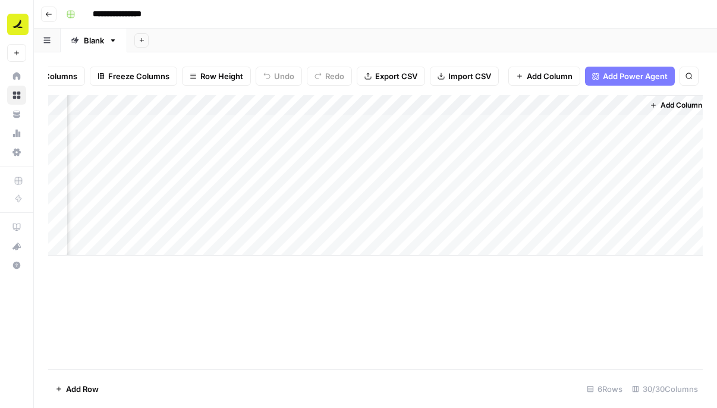
scroll to position [0, 2668]
click at [578, 103] on div "Add Column" at bounding box center [375, 175] width 655 height 161
click at [563, 221] on span "Remove Column" at bounding box center [605, 222] width 104 height 12
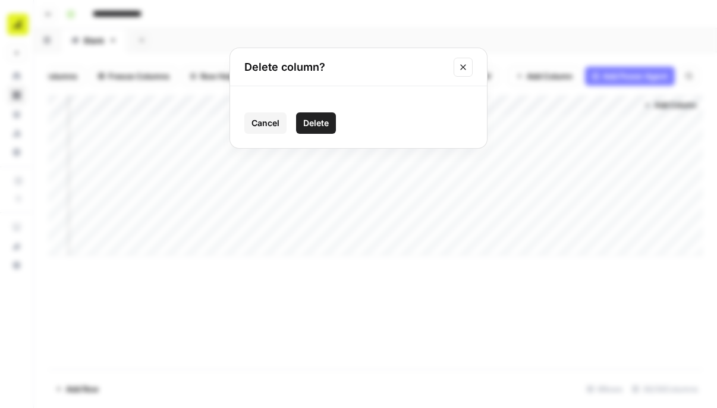
click at [316, 120] on span "Delete" at bounding box center [316, 123] width 26 height 12
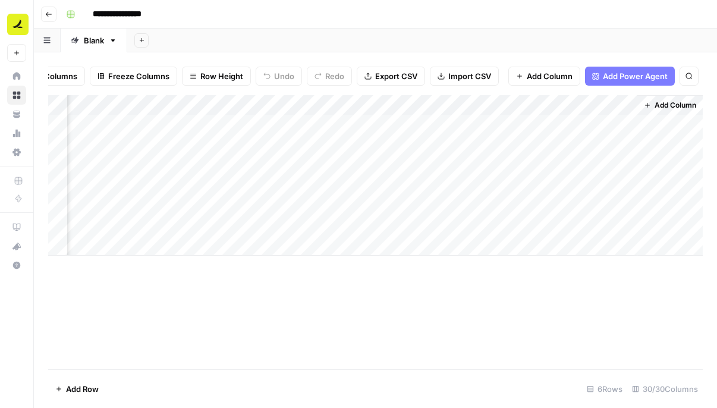
scroll to position [0, 2561]
click at [626, 106] on div "Add Column" at bounding box center [375, 175] width 655 height 161
click at [566, 216] on span "Remove Column" at bounding box center [605, 222] width 104 height 12
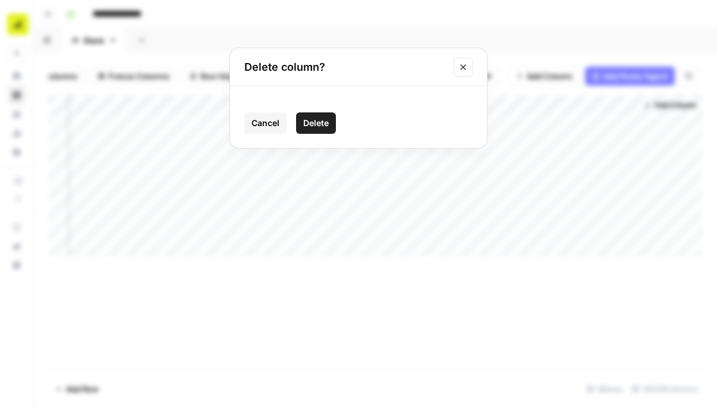
click at [309, 120] on span "Delete" at bounding box center [316, 123] width 26 height 12
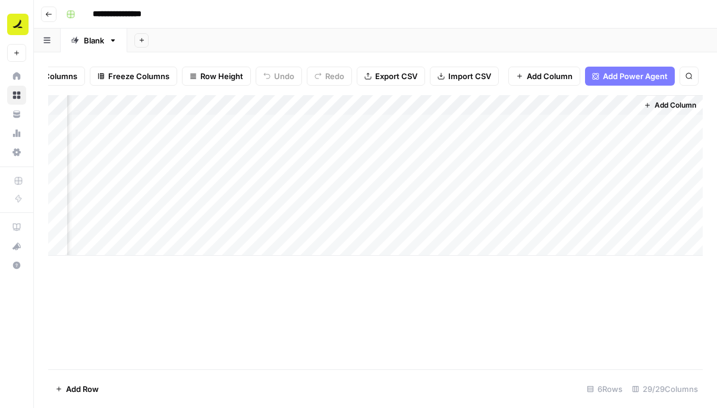
scroll to position [0, 2453]
click at [524, 107] on div "Add Column" at bounding box center [375, 175] width 655 height 161
click at [474, 220] on span "Remove Column" at bounding box center [498, 222] width 104 height 12
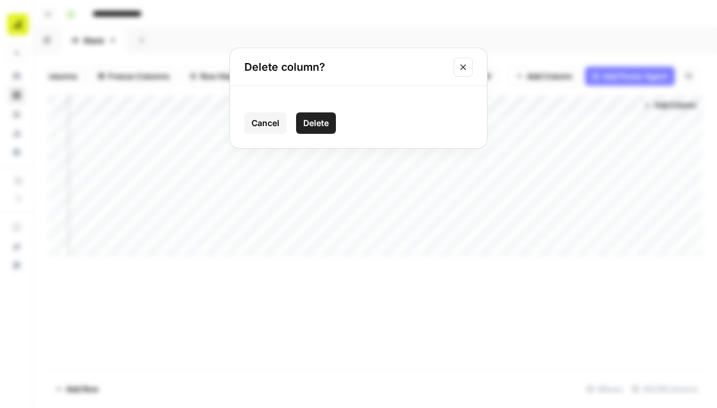
click at [326, 116] on button "Delete" at bounding box center [316, 122] width 40 height 21
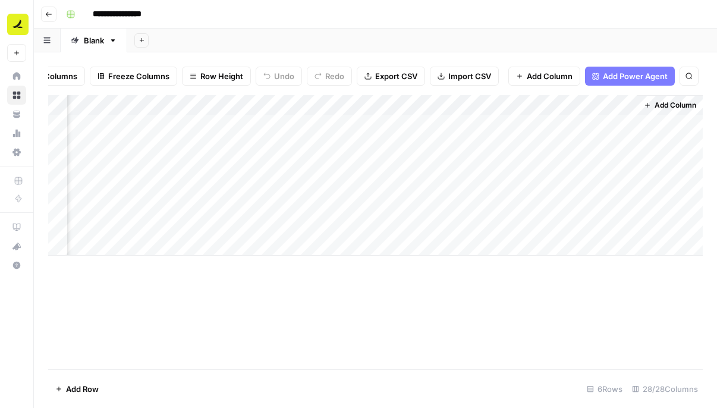
scroll to position [0, 2346]
click at [410, 106] on div "Add Column" at bounding box center [375, 175] width 655 height 161
click at [366, 221] on span "Remove Column" at bounding box center [391, 222] width 104 height 12
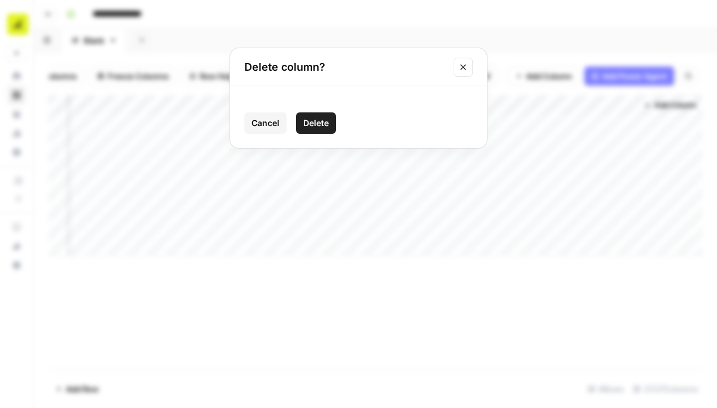
click at [303, 115] on button "Delete" at bounding box center [316, 122] width 40 height 21
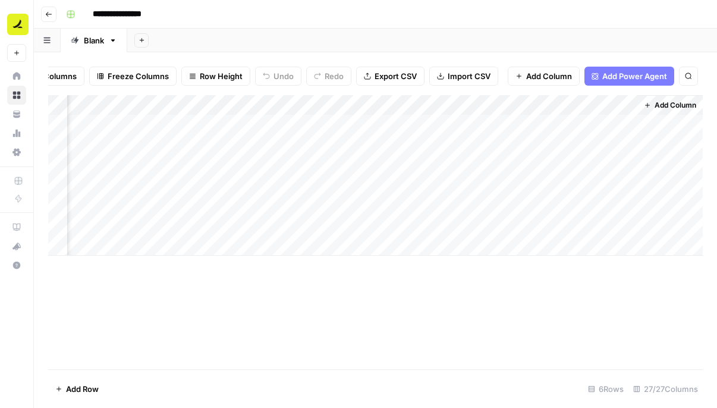
scroll to position [0, 2239]
click at [308, 105] on div "Add Column" at bounding box center [375, 175] width 655 height 161
click at [264, 221] on span "Remove Column" at bounding box center [283, 222] width 104 height 12
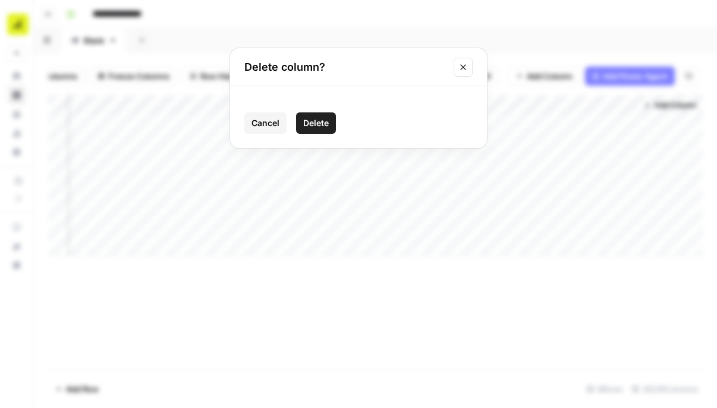
click at [316, 128] on span "Delete" at bounding box center [316, 123] width 26 height 12
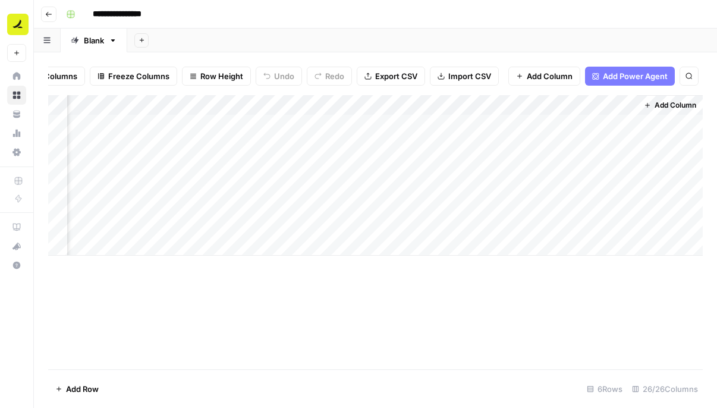
scroll to position [0, 2132]
click at [304, 103] on div "Add Column" at bounding box center [375, 175] width 655 height 161
click at [275, 220] on span "Remove Column" at bounding box center [283, 222] width 104 height 12
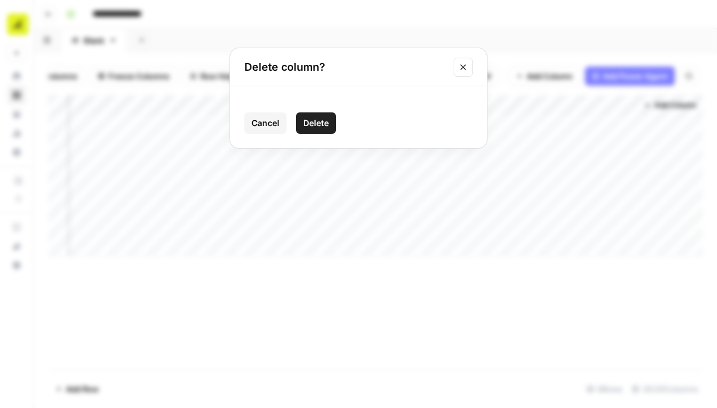
click at [308, 123] on span "Delete" at bounding box center [316, 123] width 26 height 12
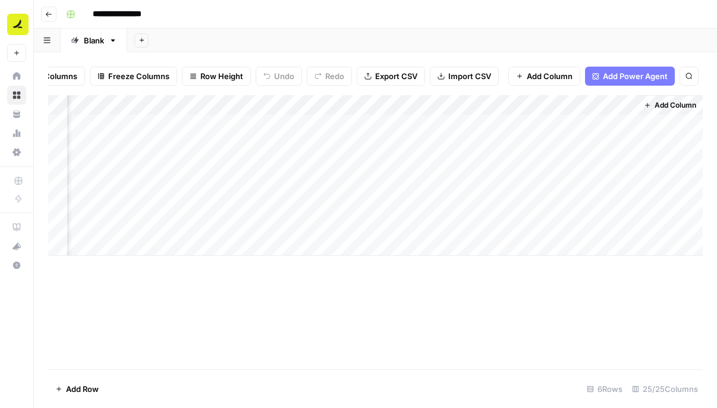
scroll to position [0, 2025]
click at [310, 106] on div "Add Column" at bounding box center [375, 175] width 655 height 161
click at [267, 217] on span "Remove Column" at bounding box center [283, 222] width 104 height 12
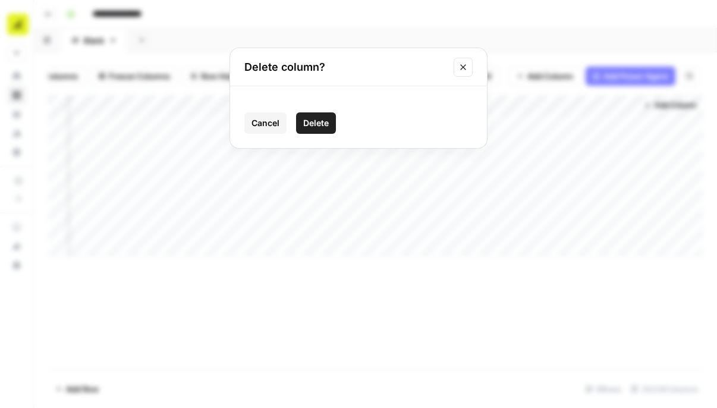
click at [315, 120] on span "Delete" at bounding box center [316, 123] width 26 height 12
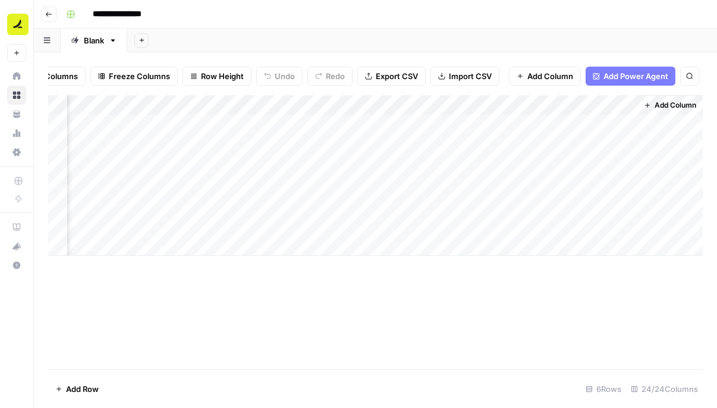
scroll to position [0, 1918]
click at [303, 107] on div "Add Column" at bounding box center [375, 175] width 655 height 161
click at [274, 224] on span "Remove Column" at bounding box center [283, 222] width 104 height 12
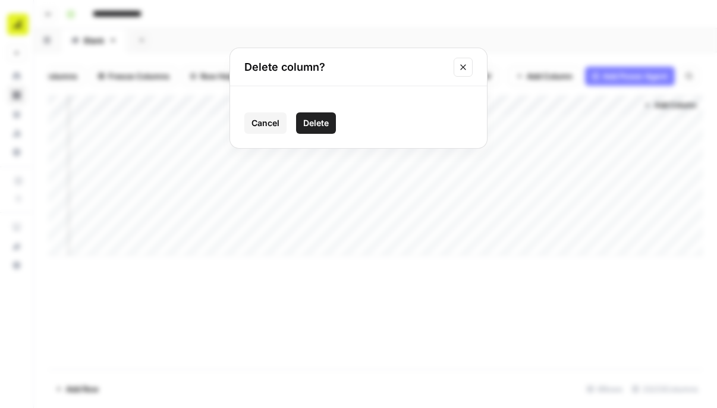
click at [319, 127] on span "Delete" at bounding box center [316, 123] width 26 height 12
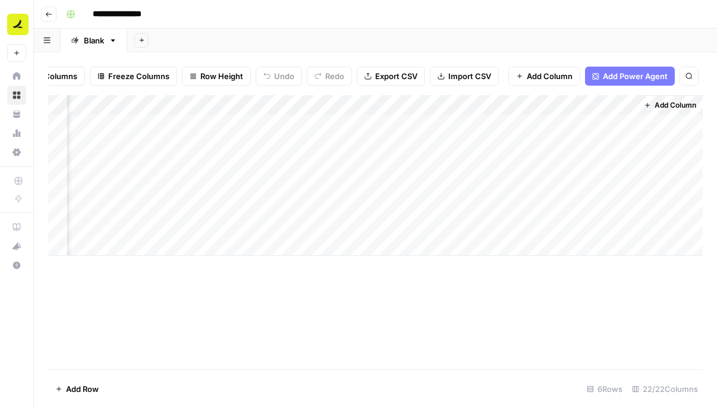
scroll to position [0, 1811]
click at [310, 103] on div "Add Column" at bounding box center [375, 175] width 655 height 161
click at [281, 216] on span "Remove Column" at bounding box center [283, 222] width 104 height 12
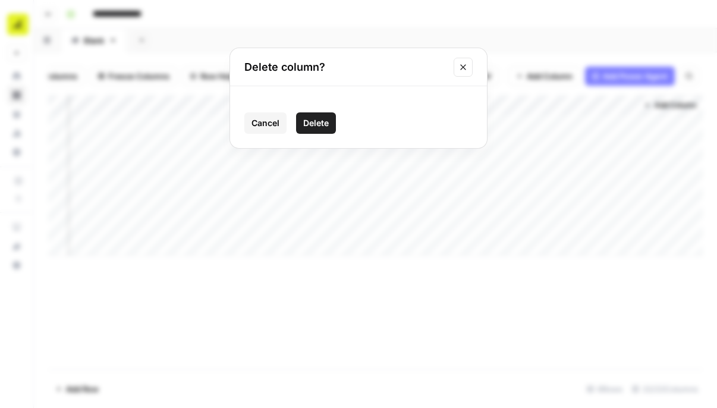
click at [321, 121] on span "Delete" at bounding box center [316, 123] width 26 height 12
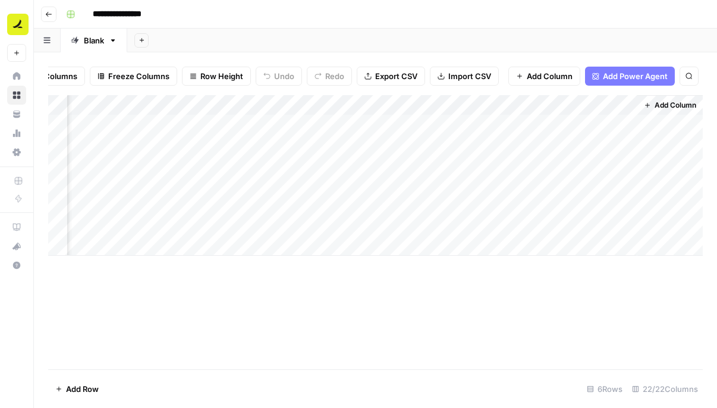
scroll to position [0, 1704]
click at [302, 104] on div "Add Column" at bounding box center [375, 175] width 655 height 161
click at [267, 221] on span "Remove Column" at bounding box center [283, 222] width 104 height 12
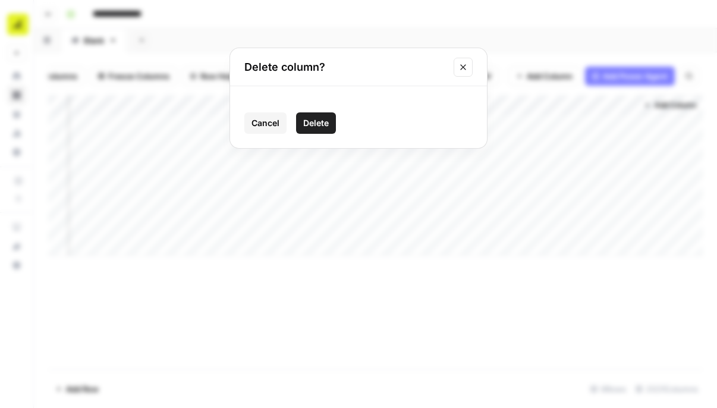
click at [322, 128] on span "Delete" at bounding box center [316, 123] width 26 height 12
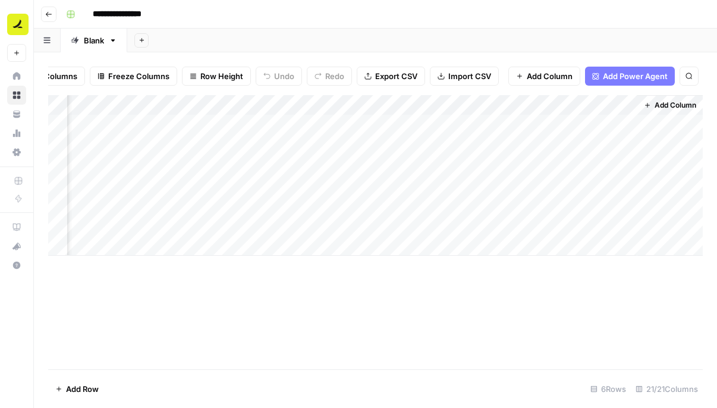
scroll to position [0, 1597]
click at [305, 104] on div "Add Column" at bounding box center [375, 175] width 655 height 161
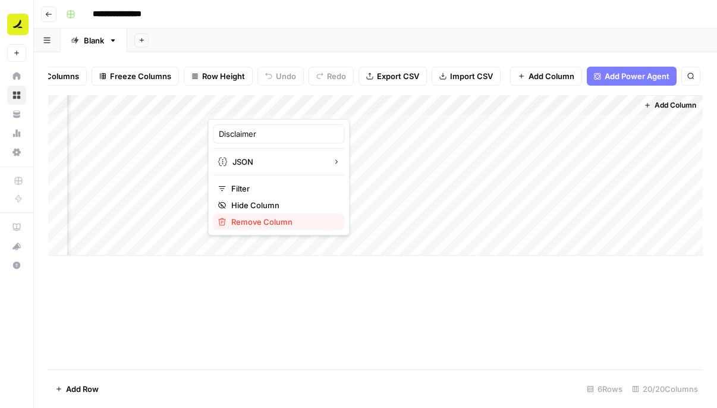
click at [286, 220] on span "Remove Column" at bounding box center [283, 222] width 104 height 12
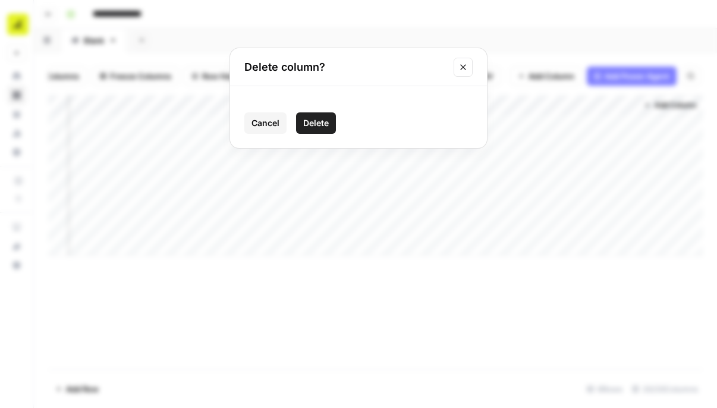
click at [317, 127] on span "Delete" at bounding box center [316, 123] width 26 height 12
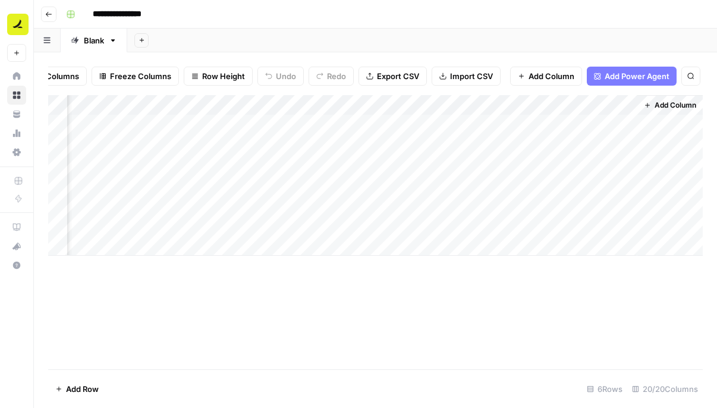
scroll to position [0, 1490]
click at [309, 105] on div "Add Column" at bounding box center [375, 175] width 655 height 161
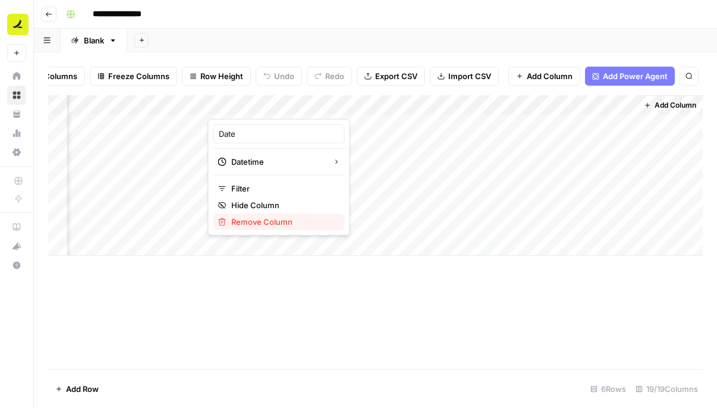
click at [271, 223] on span "Remove Column" at bounding box center [283, 222] width 104 height 12
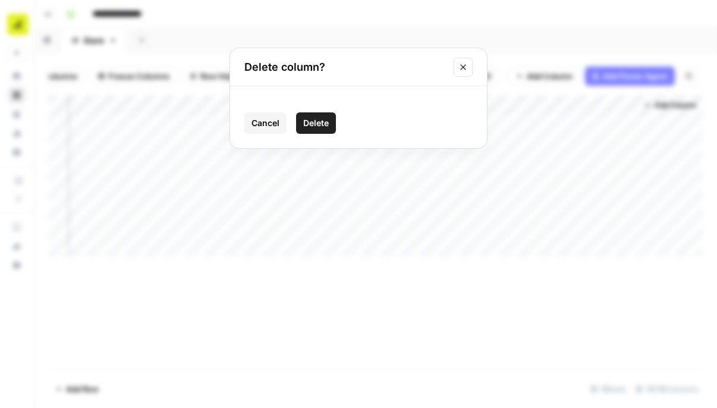
click at [322, 126] on span "Delete" at bounding box center [316, 123] width 26 height 12
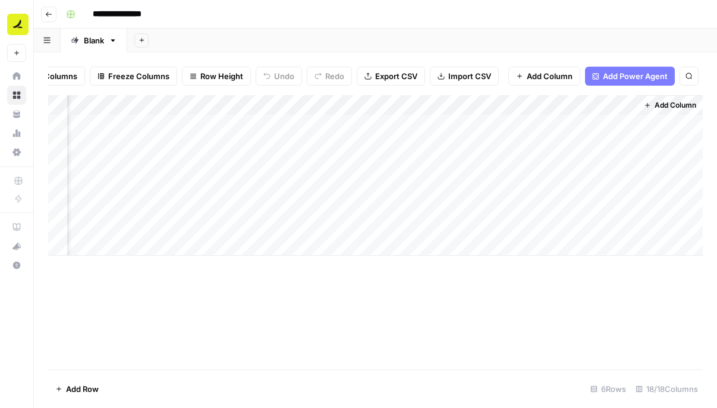
scroll to position [0, 1383]
click at [303, 105] on div "Add Column" at bounding box center [375, 175] width 655 height 161
click at [263, 224] on span "Remove Column" at bounding box center [283, 222] width 104 height 12
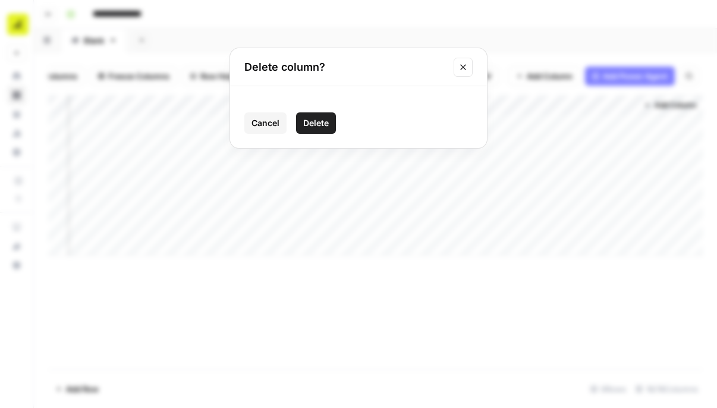
click at [322, 127] on span "Delete" at bounding box center [316, 123] width 26 height 12
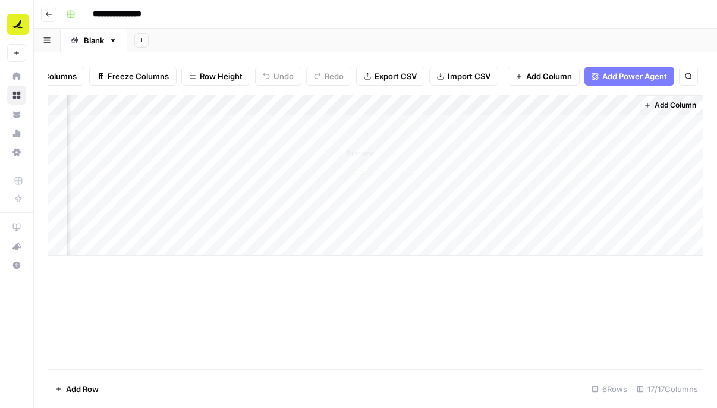
scroll to position [0, 1275]
click at [307, 105] on div "Add Column" at bounding box center [375, 175] width 655 height 161
click at [396, 192] on div "Add Column" at bounding box center [375, 175] width 655 height 161
click at [498, 102] on div "Add Column" at bounding box center [375, 175] width 655 height 161
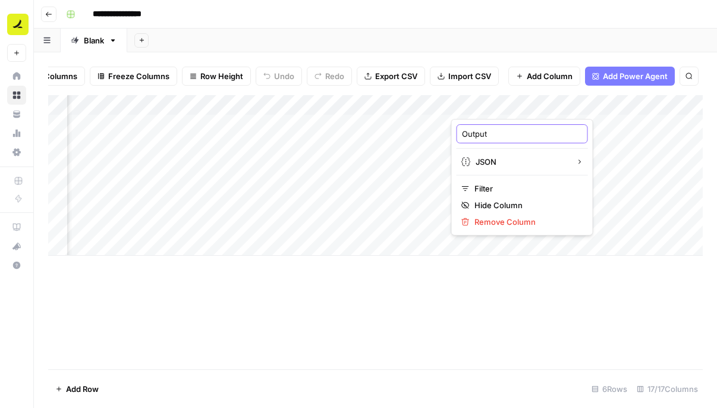
click at [488, 134] on input "Output" at bounding box center [522, 134] width 121 height 12
type input "full sanity post json"
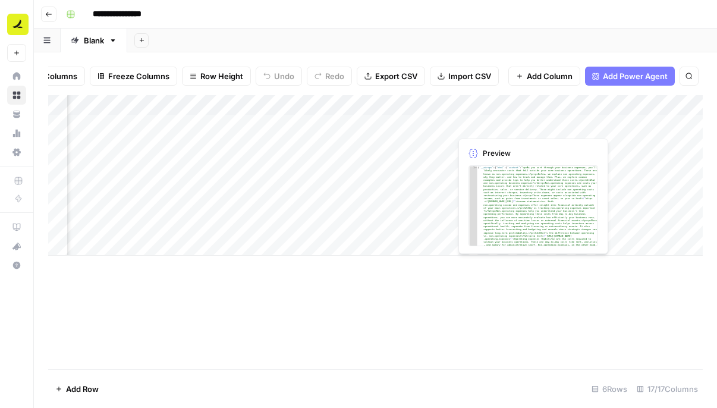
click at [516, 123] on div "Add Column" at bounding box center [375, 175] width 655 height 161
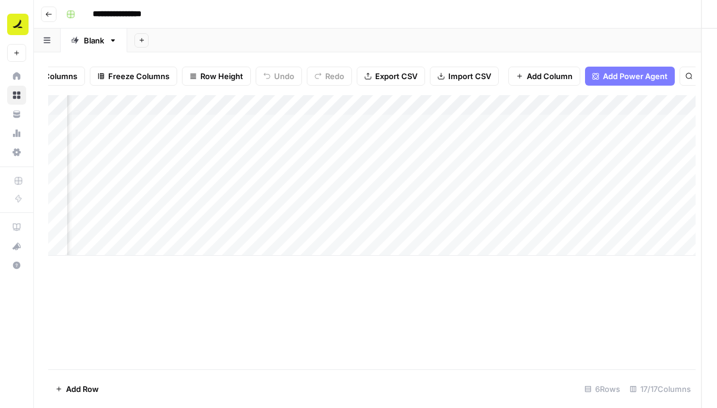
scroll to position [0, 119]
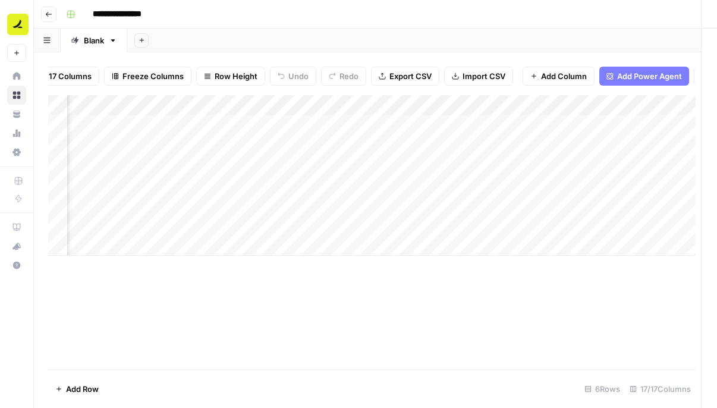
click at [516, 123] on div at bounding box center [505, 125] width 109 height 22
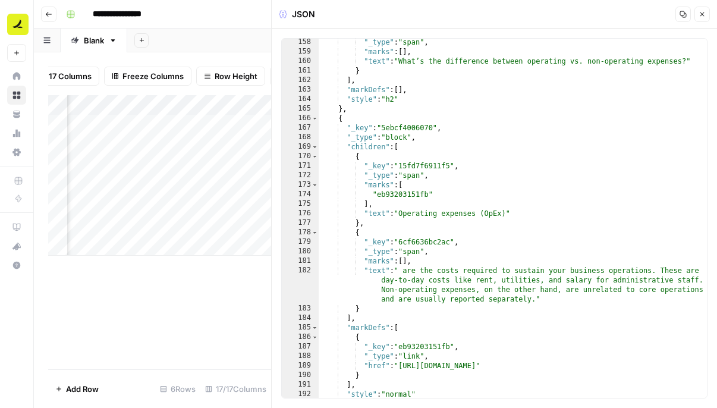
scroll to position [2849, 0]
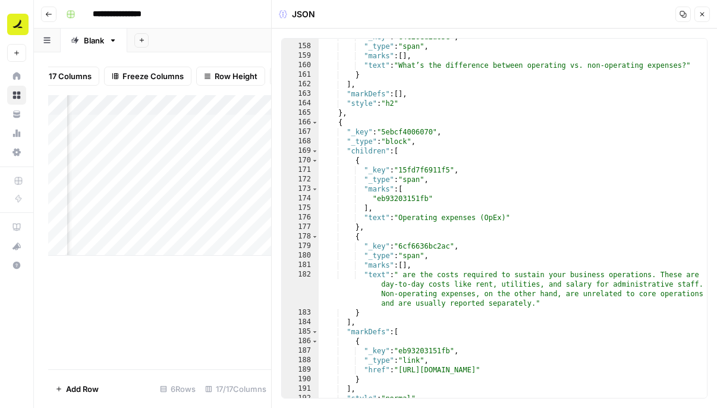
click at [709, 12] on button "Close" at bounding box center [702, 14] width 15 height 15
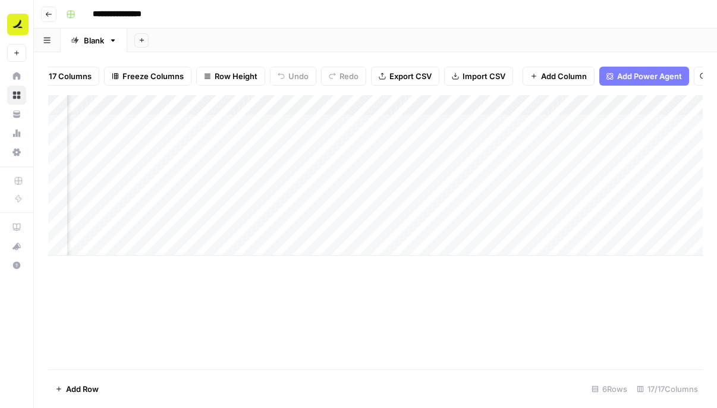
scroll to position [0, 569]
click at [374, 102] on div "Add Column" at bounding box center [375, 175] width 655 height 161
click at [321, 220] on span "Remove Column" at bounding box center [347, 222] width 104 height 12
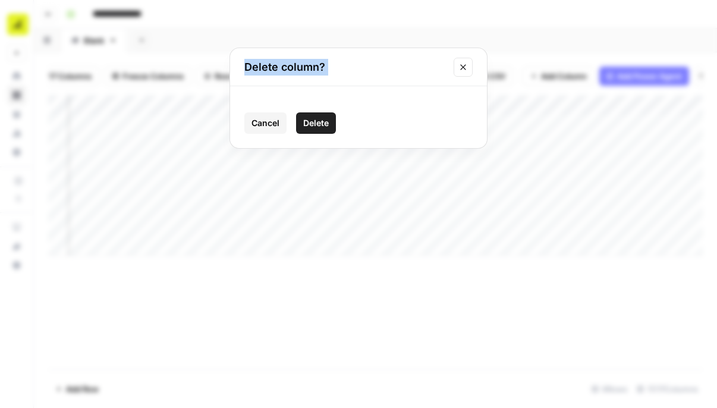
click at [315, 115] on button "Delete" at bounding box center [316, 122] width 40 height 21
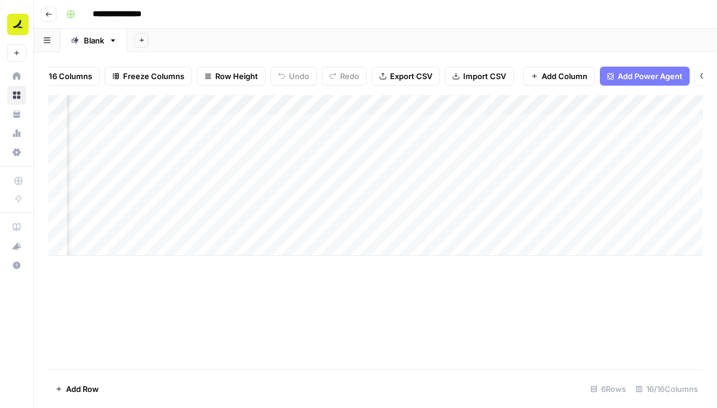
click at [475, 104] on div "Add Column" at bounding box center [375, 175] width 655 height 161
click at [431, 222] on span "Remove Column" at bounding box center [454, 222] width 104 height 12
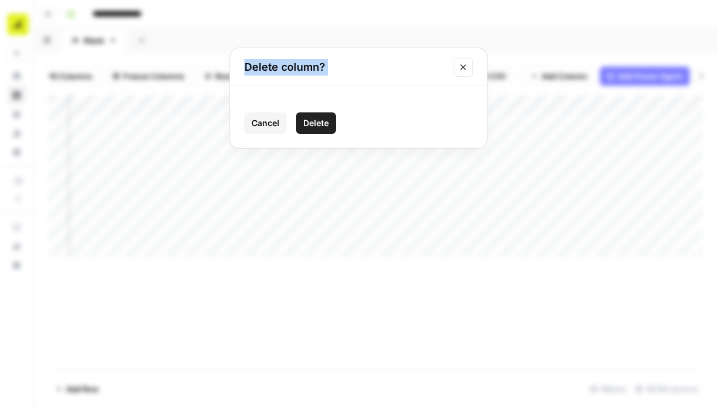
click at [325, 124] on span "Delete" at bounding box center [316, 123] width 26 height 12
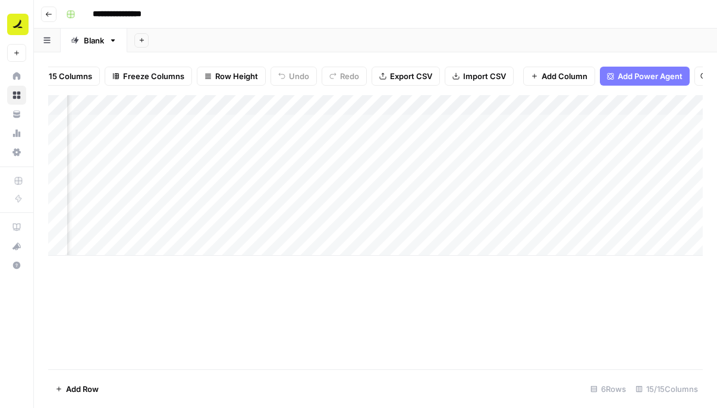
click at [476, 104] on div "Add Column" at bounding box center [375, 175] width 655 height 161
click at [439, 220] on span "Remove Column" at bounding box center [454, 222] width 104 height 12
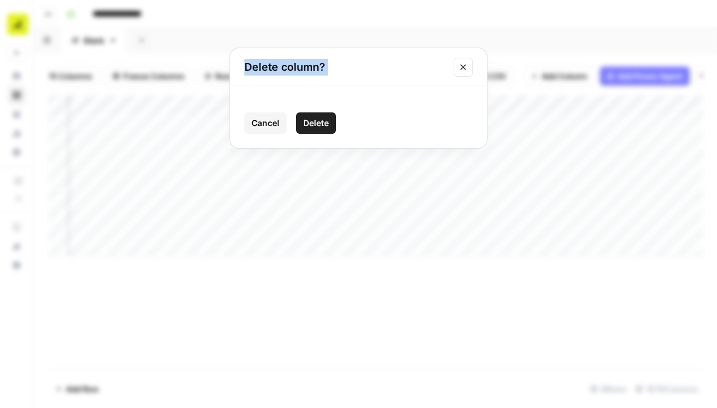
click at [306, 118] on span "Delete" at bounding box center [316, 123] width 26 height 12
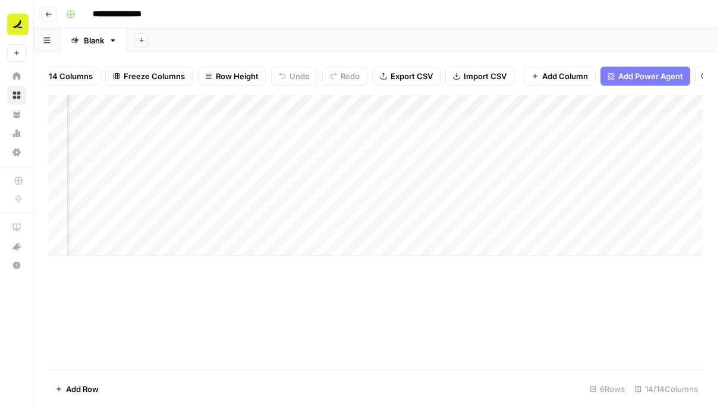
click at [581, 105] on div "Add Column" at bounding box center [375, 175] width 655 height 161
click at [538, 224] on span "Remove Column" at bounding box center [561, 222] width 104 height 12
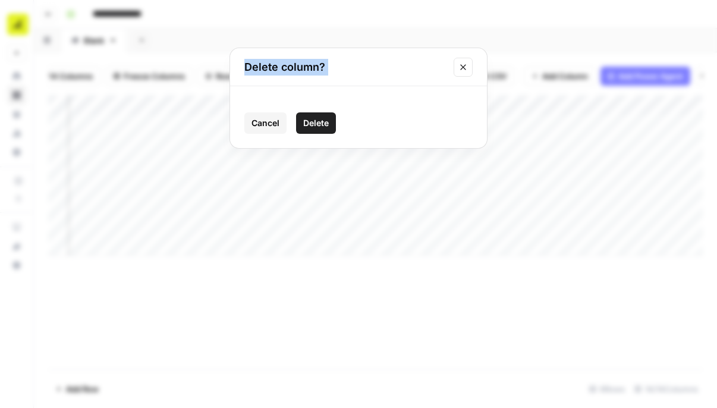
click at [318, 124] on span "Delete" at bounding box center [316, 123] width 26 height 12
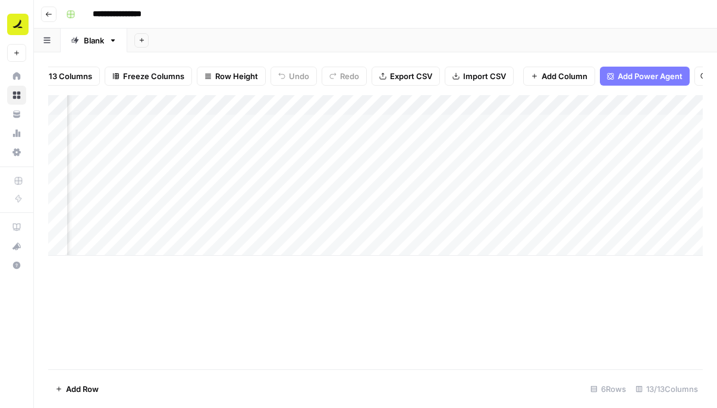
click at [584, 106] on div "Add Column" at bounding box center [375, 175] width 655 height 161
click at [549, 222] on span "Remove Column" at bounding box center [561, 222] width 104 height 12
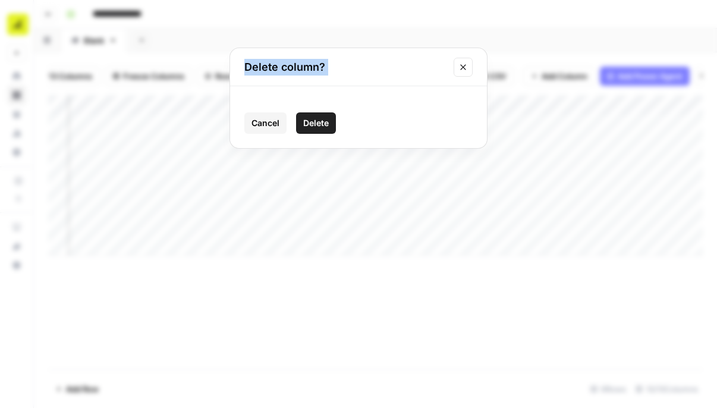
click at [319, 123] on span "Delete" at bounding box center [316, 123] width 26 height 12
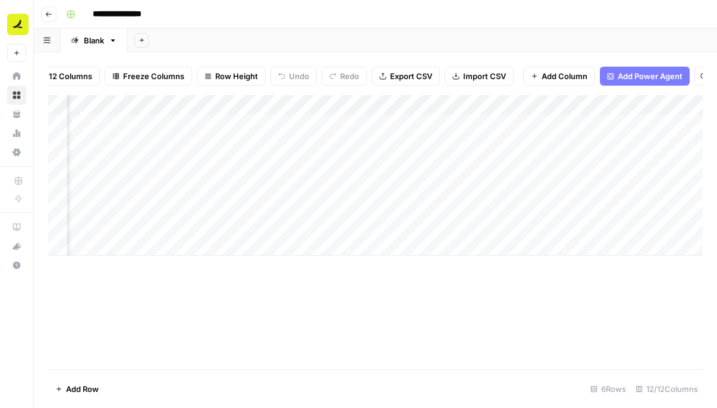
click at [586, 103] on div "Add Column" at bounding box center [375, 175] width 655 height 161
click at [549, 217] on span "Remove Column" at bounding box center [561, 222] width 104 height 12
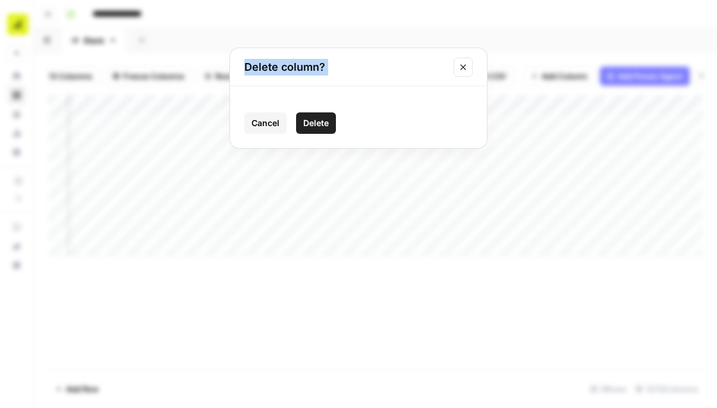
click at [327, 124] on span "Delete" at bounding box center [316, 123] width 26 height 12
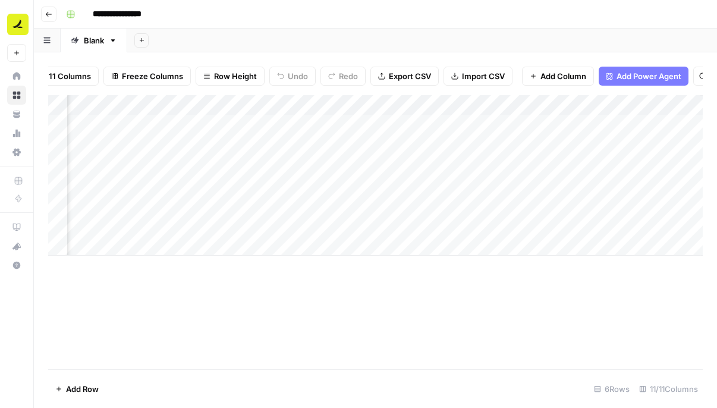
click at [584, 107] on div "Add Column" at bounding box center [375, 175] width 655 height 161
click at [527, 217] on span "Remove Column" at bounding box center [561, 222] width 104 height 12
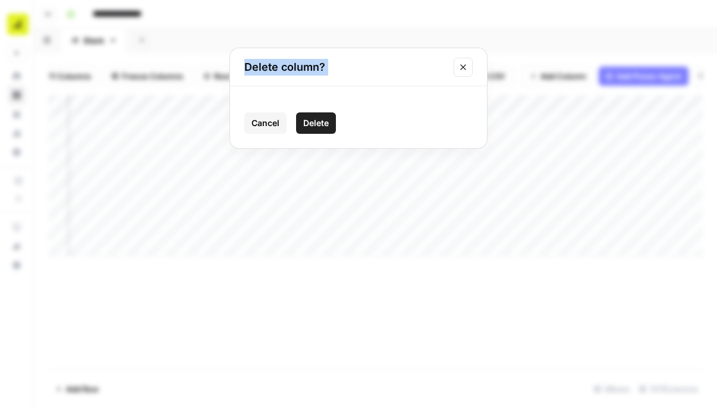
click at [321, 123] on span "Delete" at bounding box center [316, 123] width 26 height 12
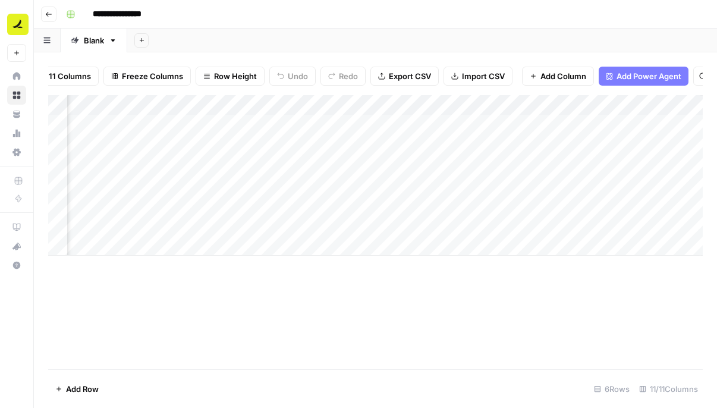
scroll to position [0, 526]
click at [628, 104] on div "Add Column" at bounding box center [375, 175] width 655 height 161
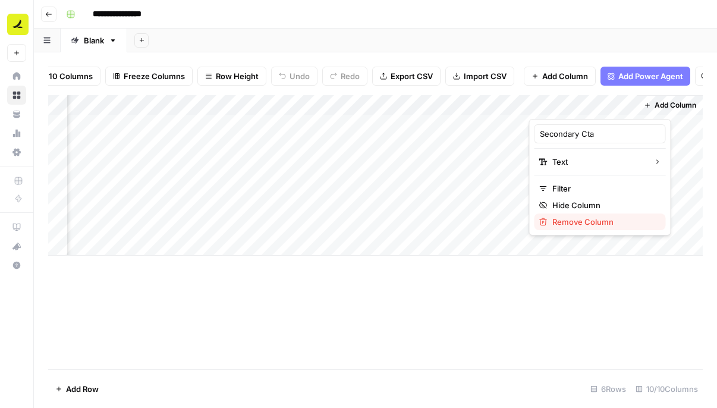
click at [569, 219] on span "Remove Column" at bounding box center [605, 222] width 104 height 12
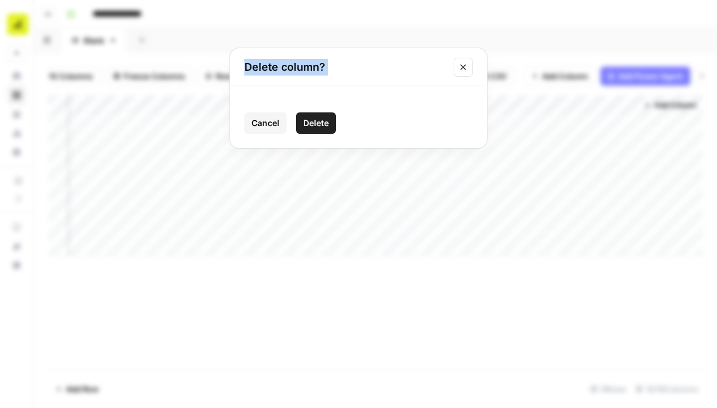
click at [324, 126] on span "Delete" at bounding box center [316, 123] width 26 height 12
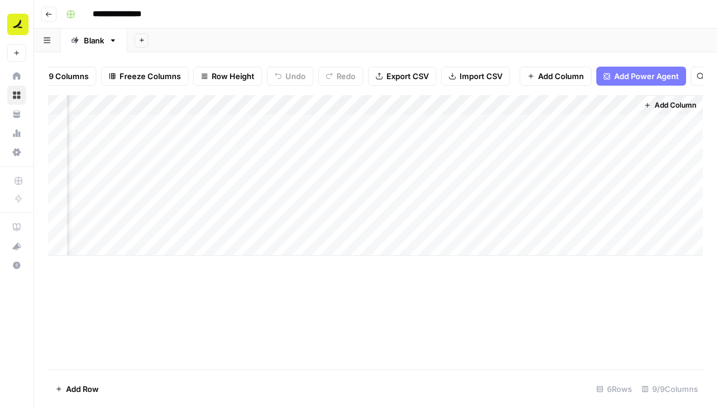
scroll to position [0, 419]
click at [522, 106] on div "Add Column" at bounding box center [375, 175] width 655 height 161
click at [474, 221] on span "Remove Column" at bounding box center [498, 222] width 104 height 12
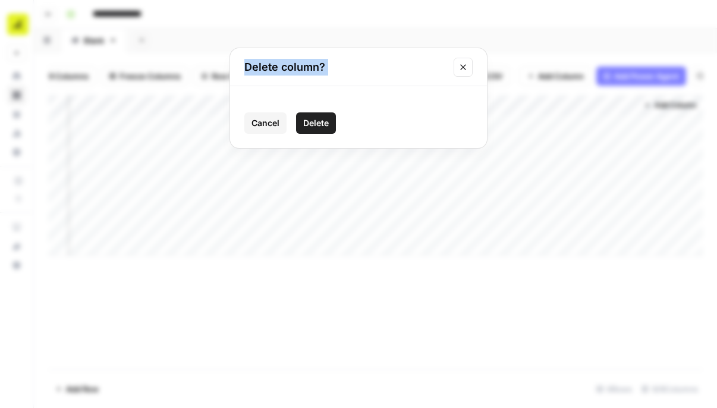
click at [311, 124] on span "Delete" at bounding box center [316, 123] width 26 height 12
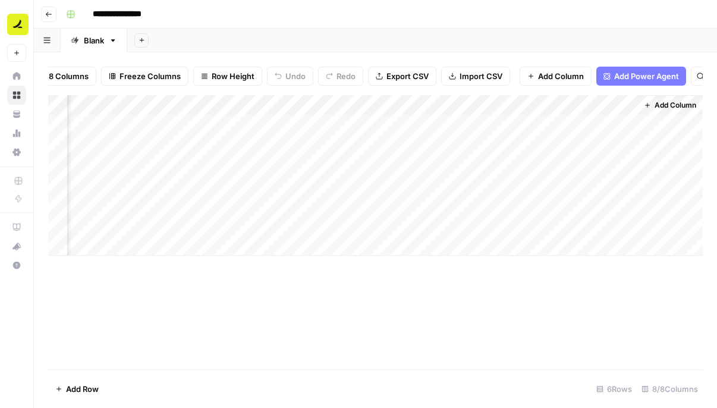
scroll to position [0, 312]
click at [628, 103] on div "Add Column" at bounding box center [375, 175] width 655 height 161
click at [554, 222] on span "Remove Column" at bounding box center [605, 222] width 104 height 12
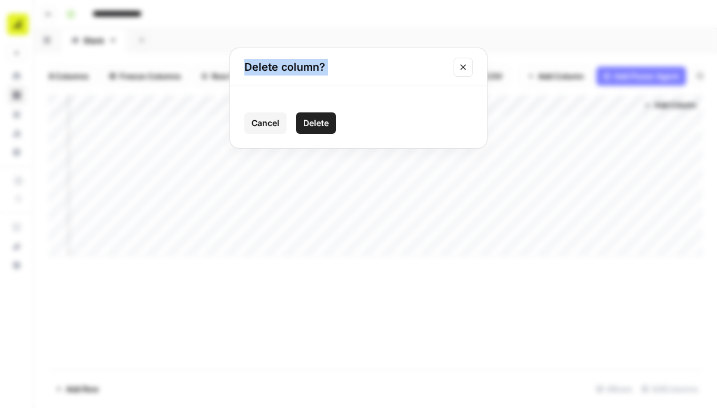
click at [316, 121] on span "Delete" at bounding box center [316, 123] width 26 height 12
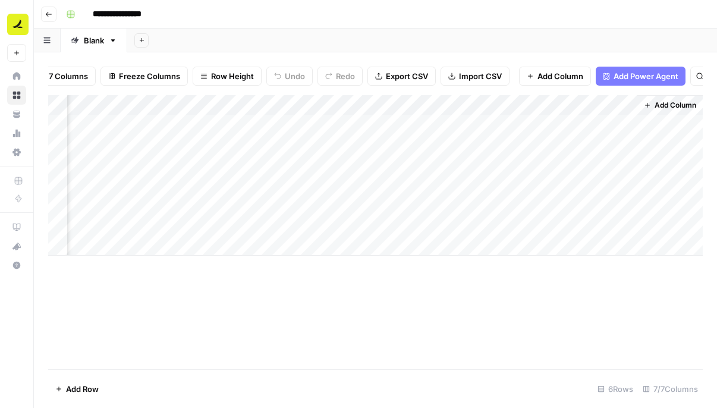
scroll to position [0, 205]
click at [522, 324] on div "Add Column" at bounding box center [375, 232] width 655 height 274
click at [230, 107] on div "Add Column" at bounding box center [375, 175] width 655 height 161
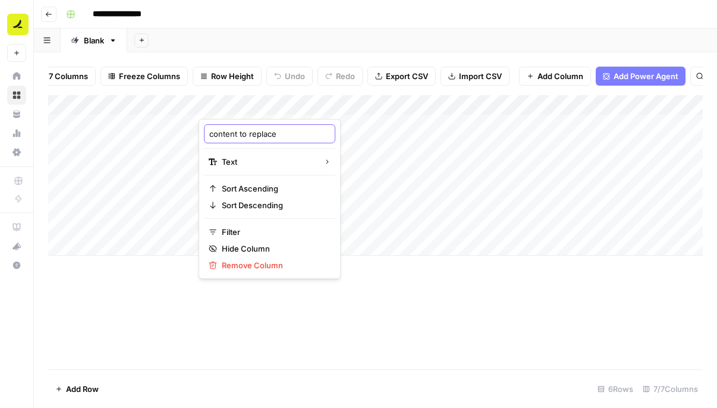
click at [210, 132] on input "content to replace" at bounding box center [269, 134] width 121 height 12
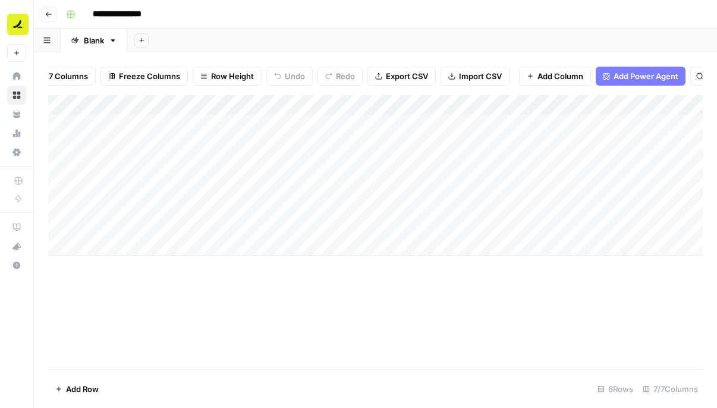
click at [235, 106] on div "Add Column" at bounding box center [375, 175] width 655 height 161
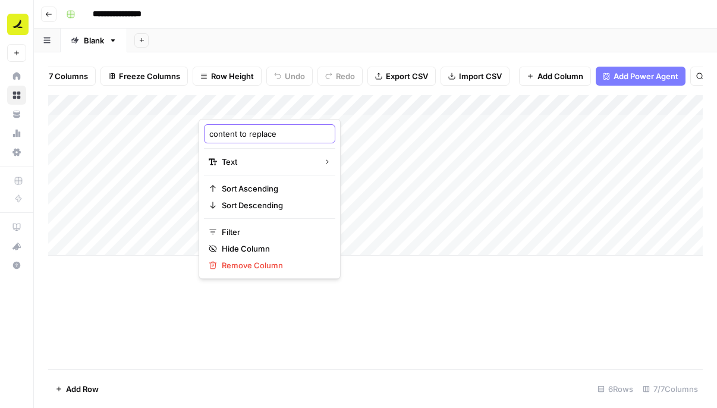
click at [221, 133] on input "content to replace" at bounding box center [269, 134] width 121 height 12
type input "existing content to replace"
click at [257, 134] on input "existing content to replace" at bounding box center [269, 134] width 121 height 12
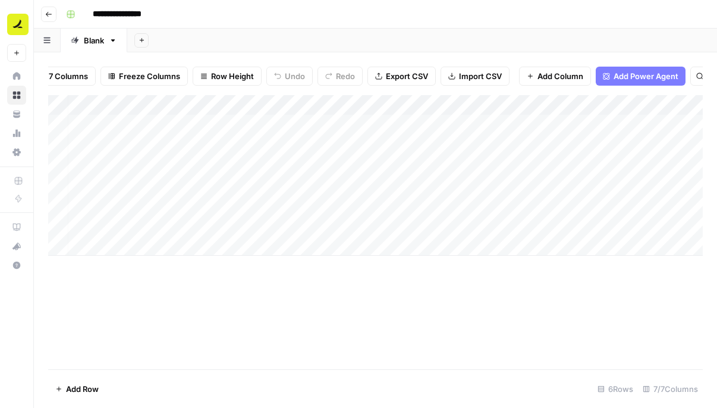
scroll to position [0, 205]
click at [684, 105] on span "Add Column" at bounding box center [676, 105] width 42 height 11
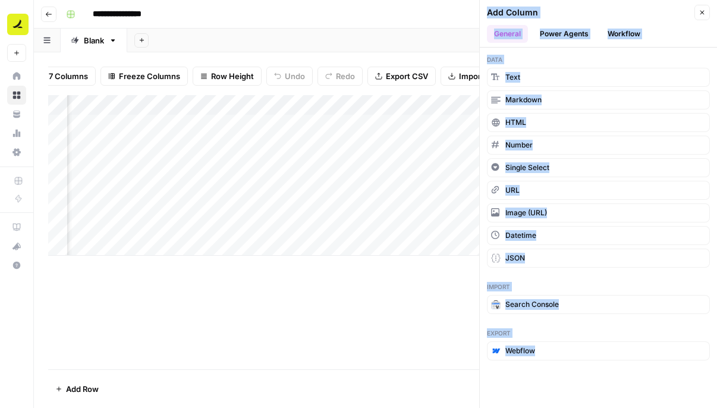
click at [430, 299] on div "Add Column" at bounding box center [375, 232] width 655 height 274
click at [704, 9] on icon "button" at bounding box center [702, 12] width 7 height 7
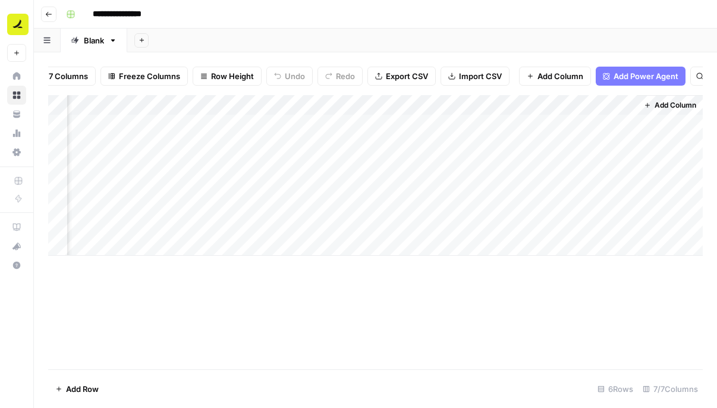
click at [674, 105] on span "Add Column" at bounding box center [676, 105] width 42 height 11
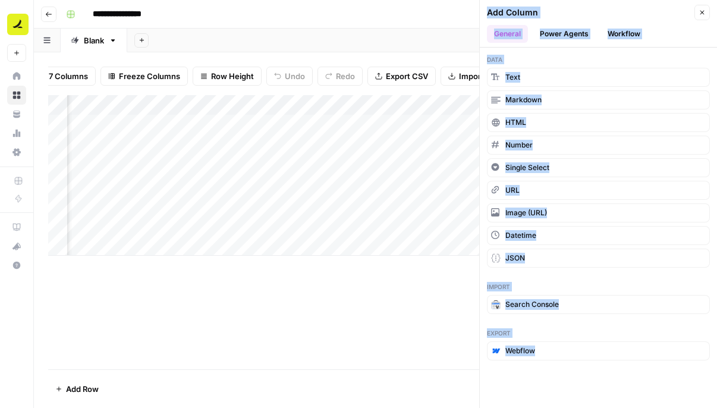
click at [629, 36] on button "Workflow" at bounding box center [624, 34] width 47 height 18
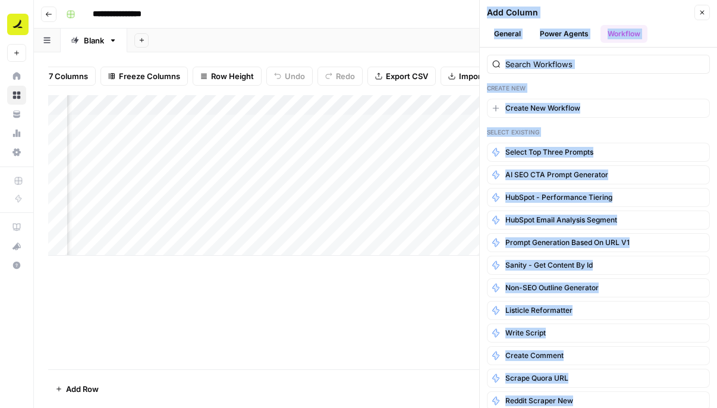
click at [703, 18] on button "Close" at bounding box center [702, 12] width 15 height 15
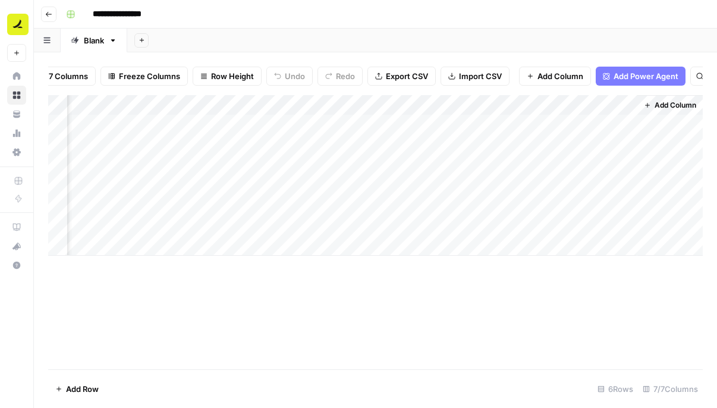
click at [660, 103] on span "Add Column" at bounding box center [676, 105] width 42 height 11
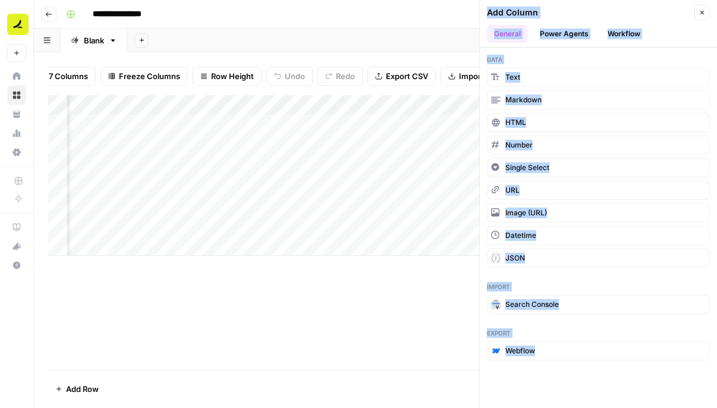
click at [630, 26] on button "Workflow" at bounding box center [624, 34] width 47 height 18
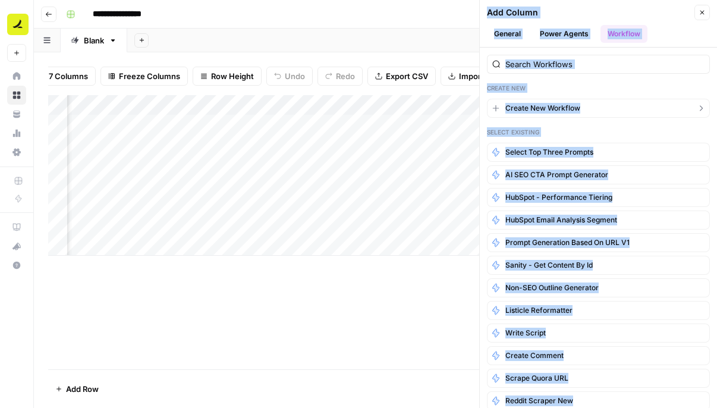
click at [580, 108] on span "Create New Workflow" at bounding box center [543, 108] width 75 height 11
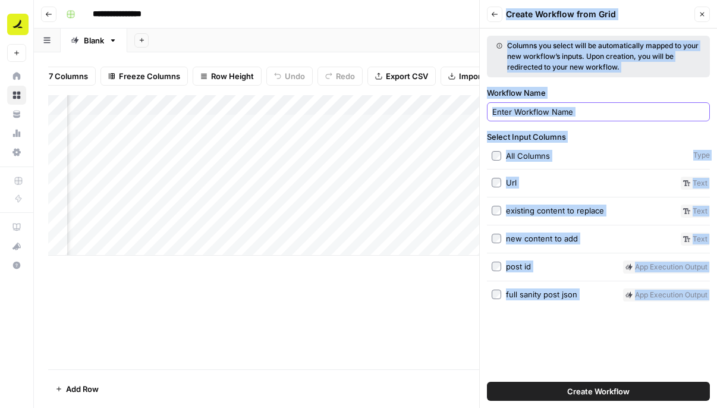
click at [580, 108] on input "Workflow Name" at bounding box center [599, 112] width 212 height 12
type input "Find and replace"
click at [550, 393] on button "Create Workflow" at bounding box center [598, 391] width 223 height 19
